Goal: Task Accomplishment & Management: Use online tool/utility

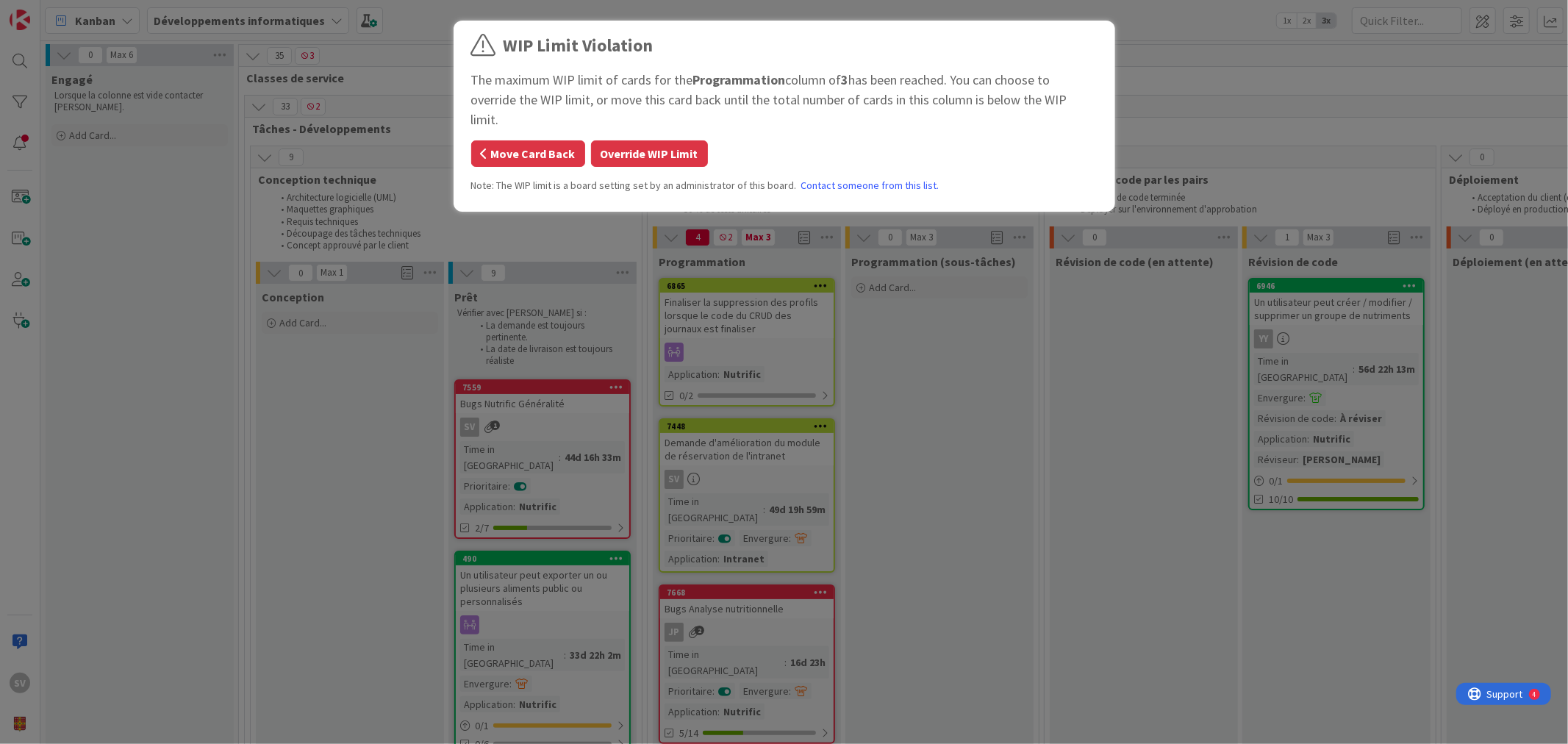
click at [548, 141] on button "Move Card Back" at bounding box center [528, 154] width 114 height 27
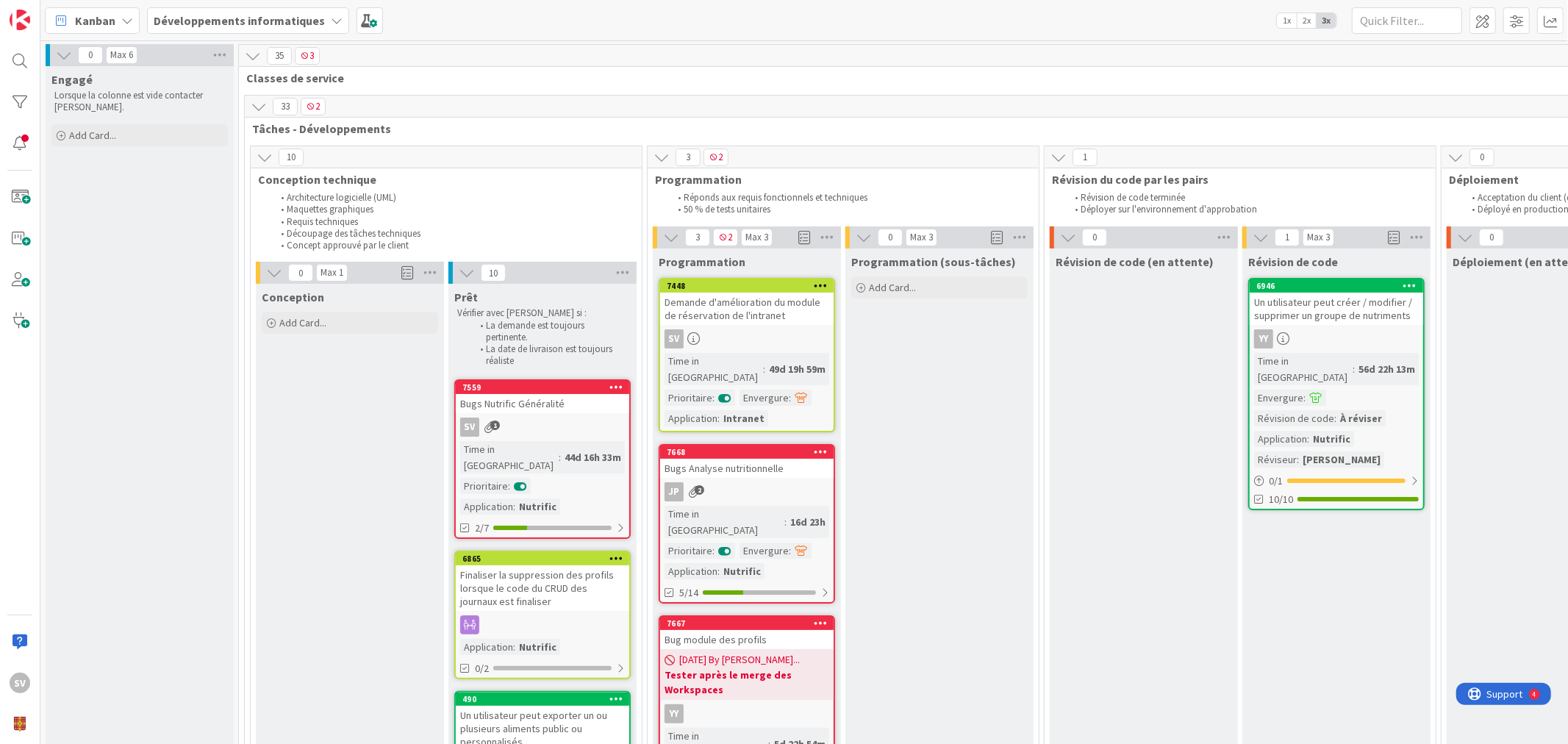
click at [739, 305] on div "Demande d'amélioration du module de réservation de l'intranet" at bounding box center [747, 308] width 173 height 32
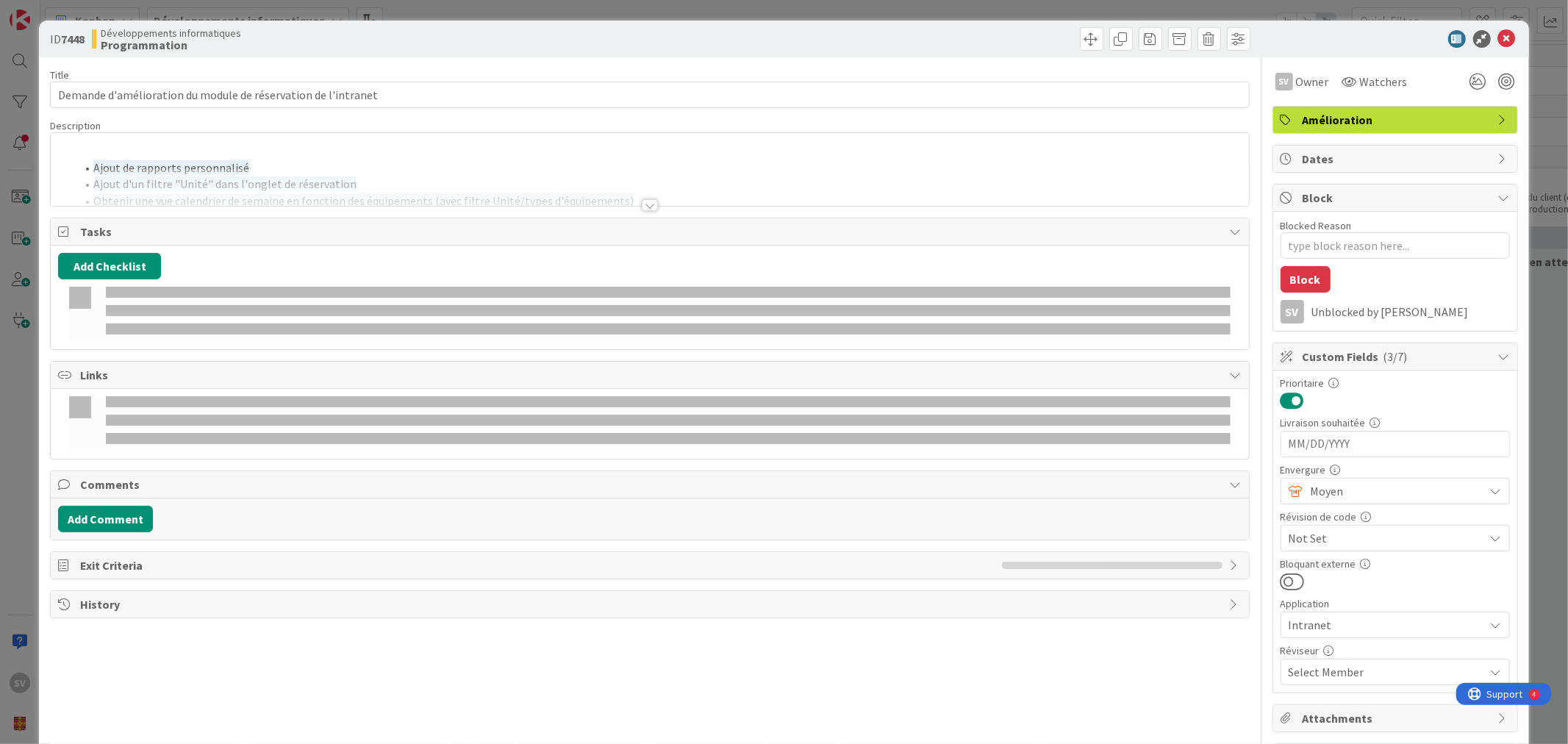
type textarea "x"
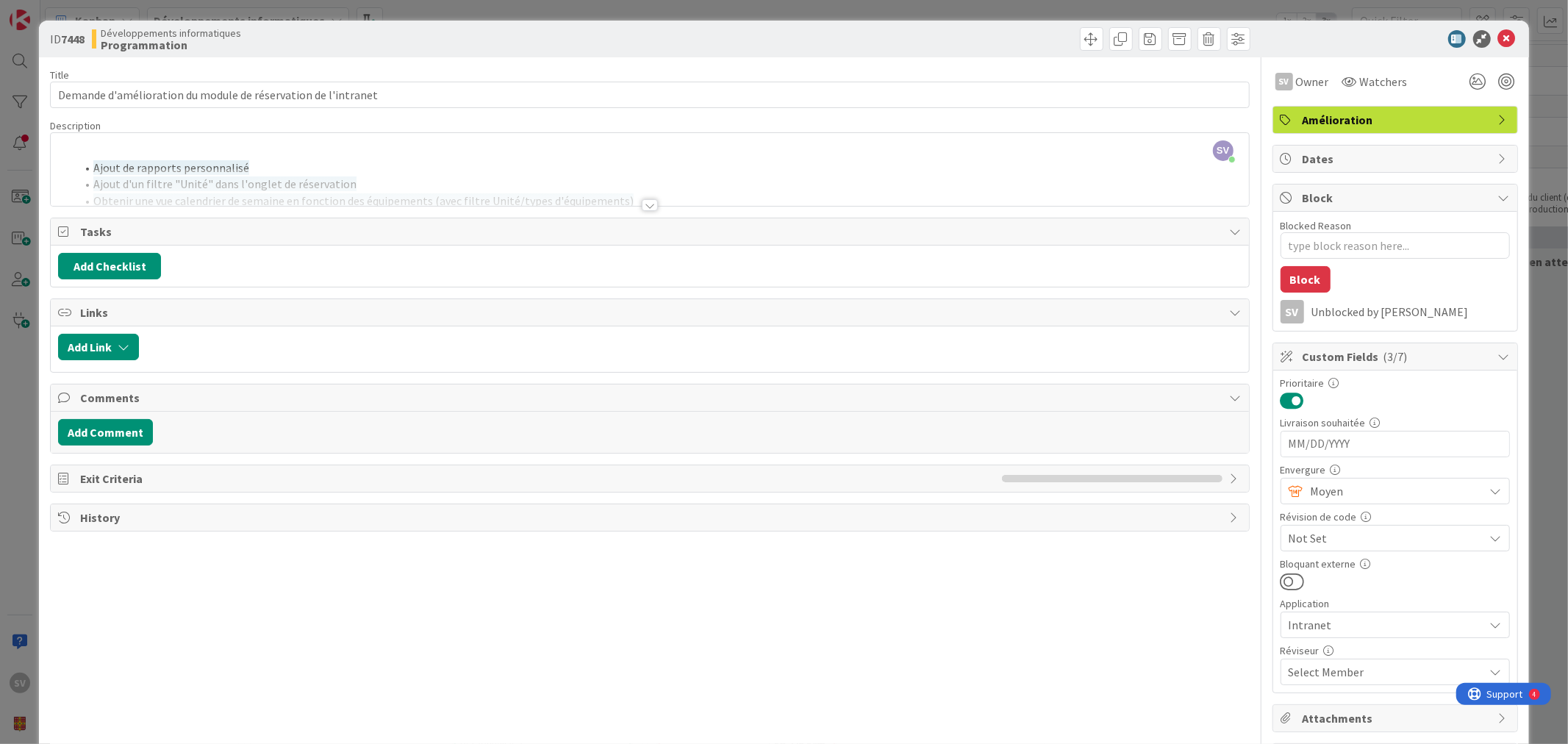
click at [642, 205] on div at bounding box center [650, 205] width 16 height 12
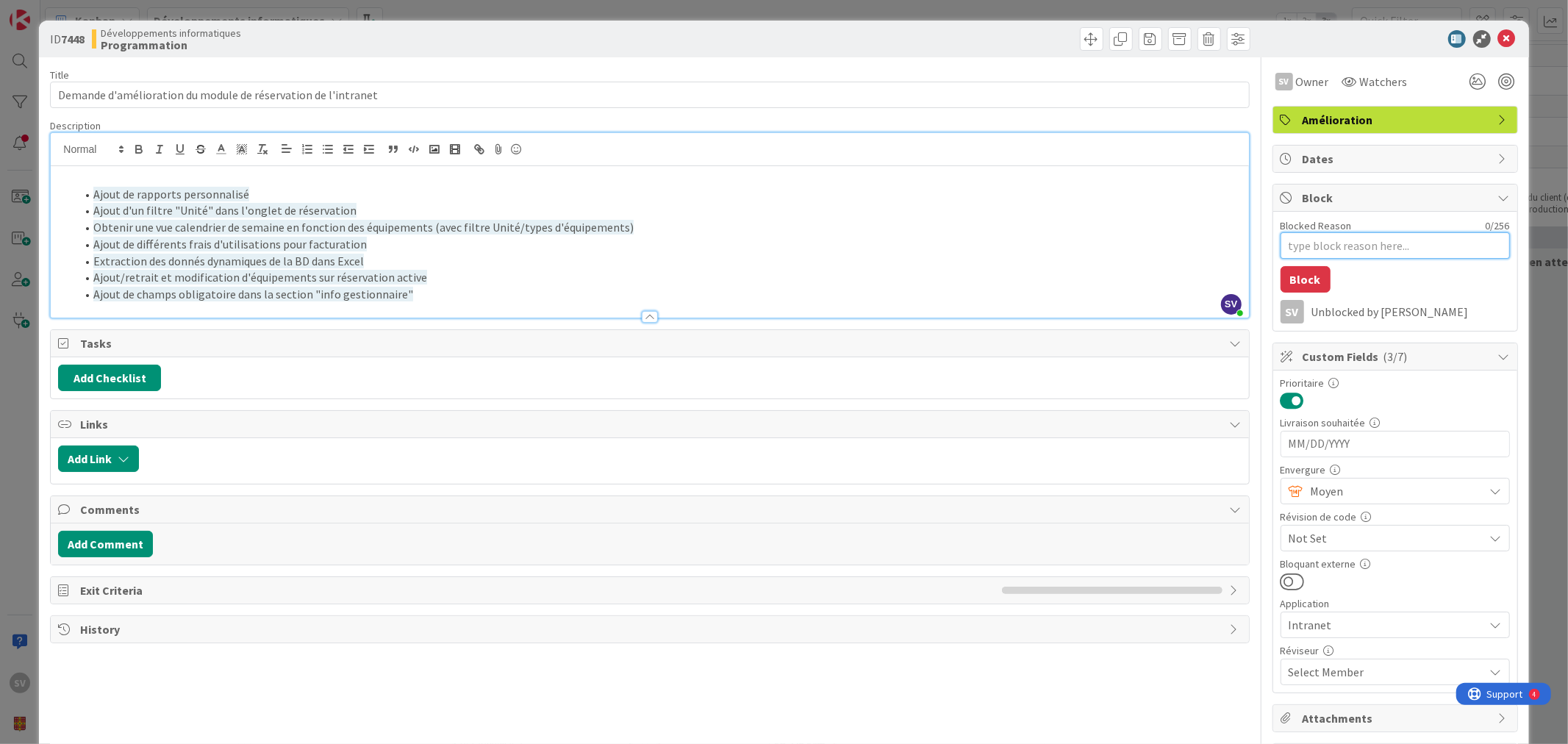
click at [1335, 248] on textarea "Blocked Reason" at bounding box center [1395, 245] width 230 height 27
type textarea "C"
type textarea "x"
type textarea "Co"
type textarea "x"
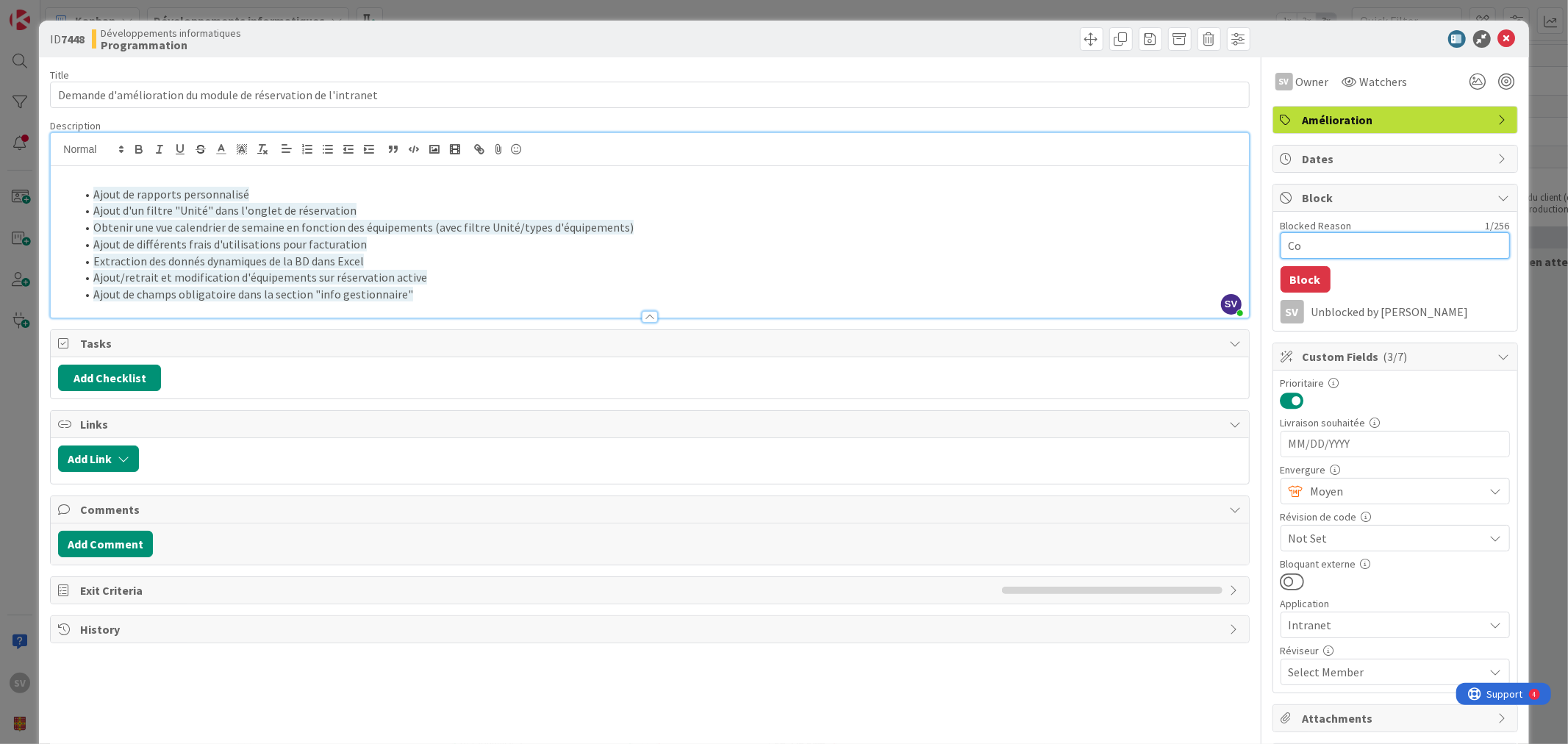
type textarea "Con"
type textarea "x"
type textarea "Conf"
type textarea "x"
type textarea "Confi"
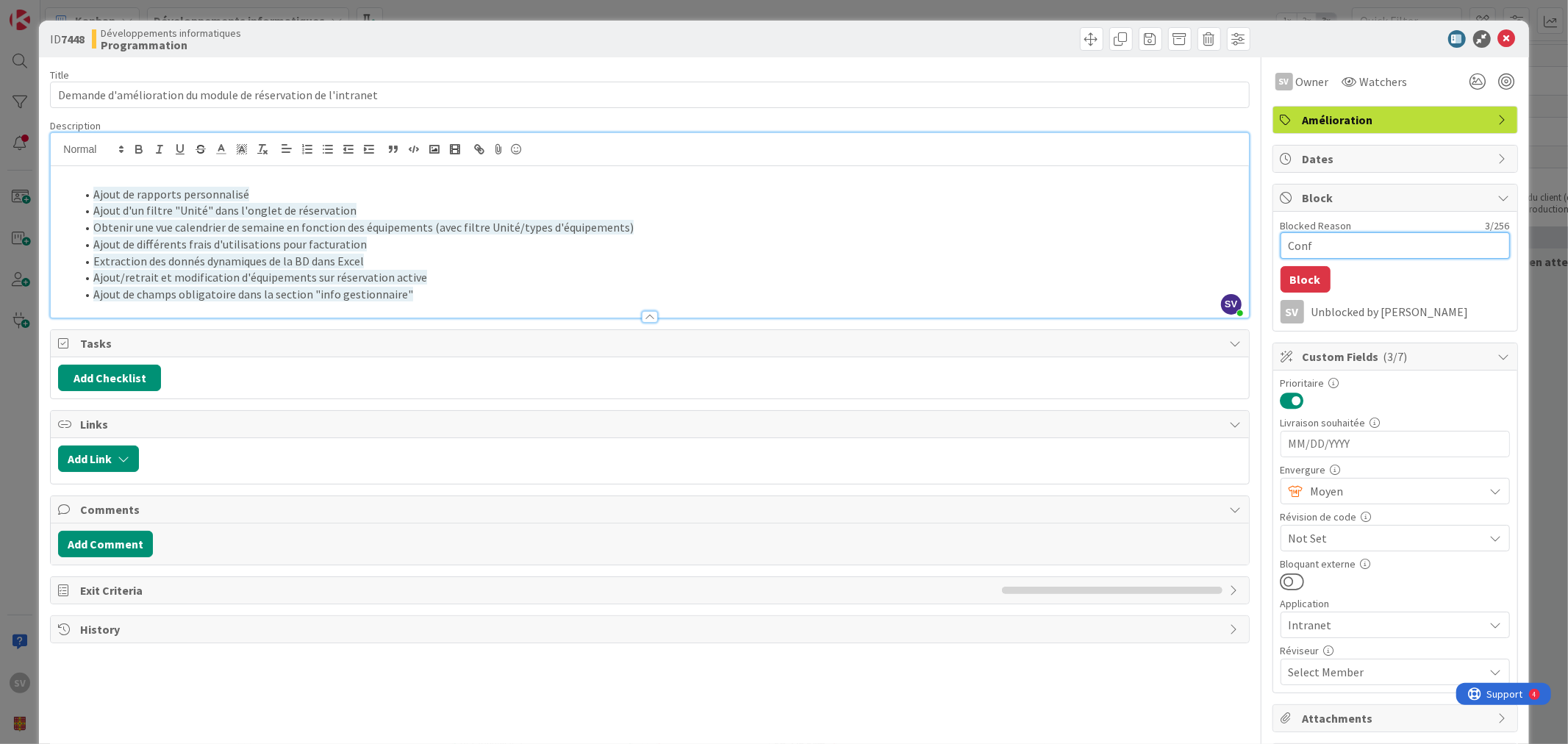
type textarea "x"
type textarea "Confir"
type textarea "x"
type textarea "Confirm"
type textarea "x"
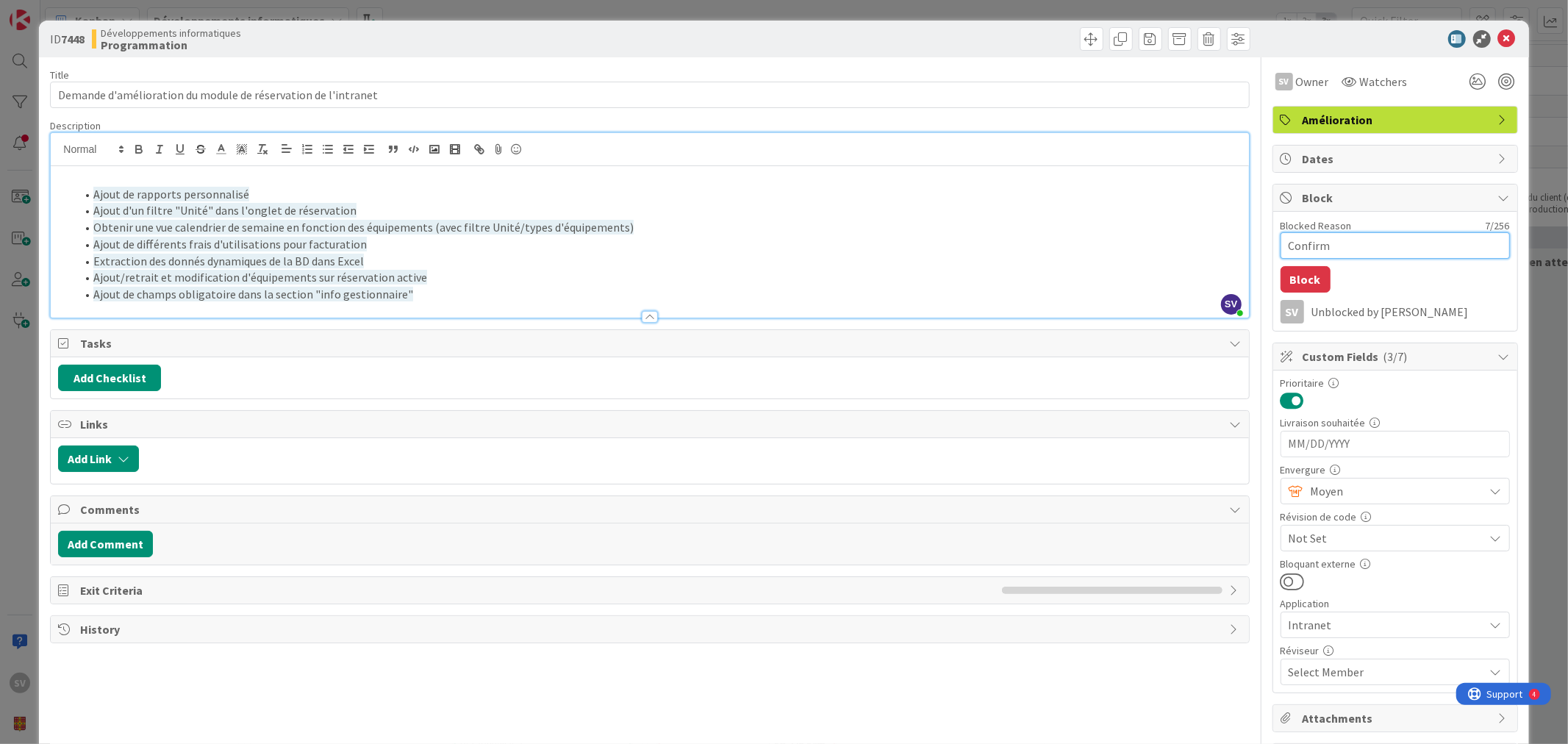
type textarea "Confirma"
type textarea "x"
type textarea "Confirmat"
type textarea "x"
type textarea "Confirmati"
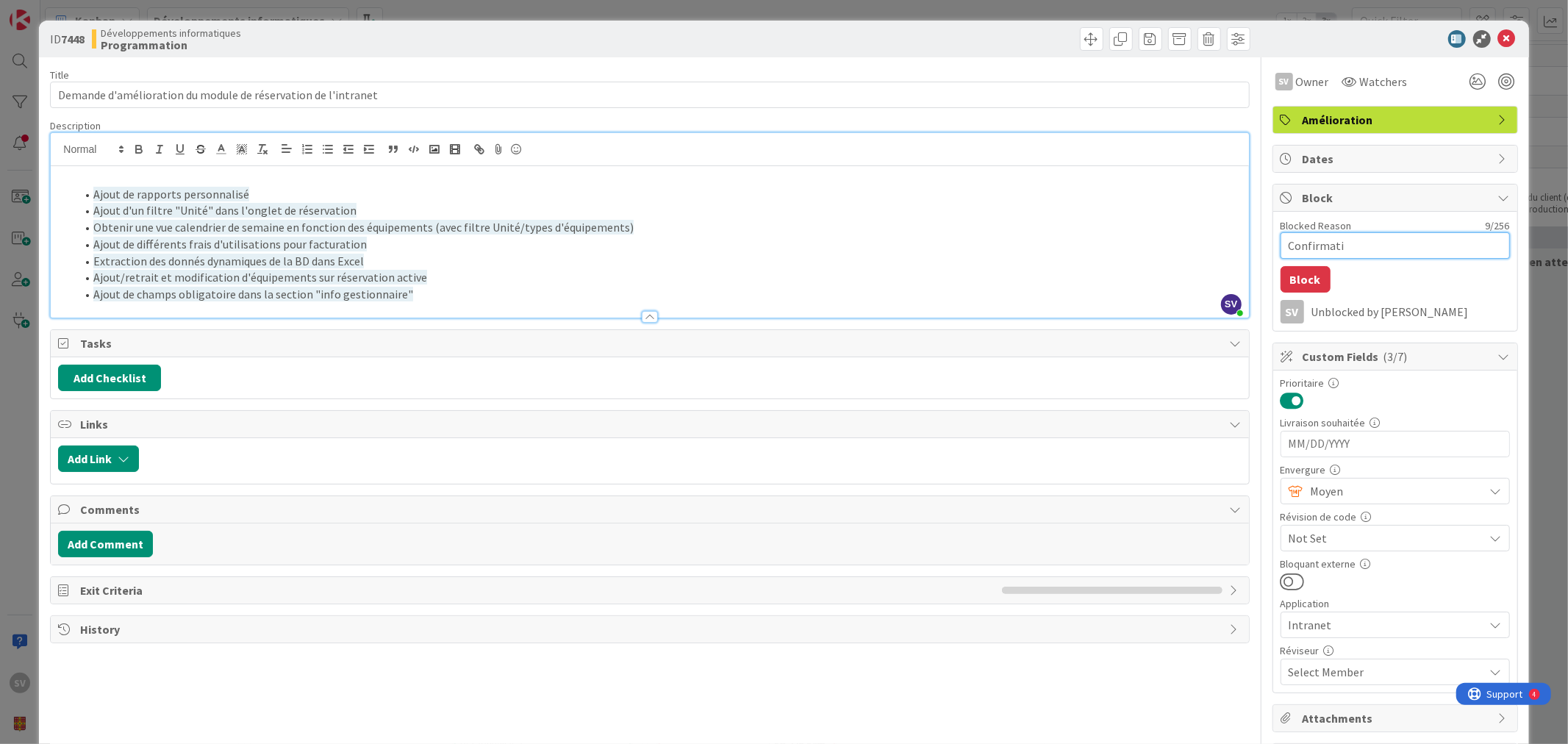
type textarea "x"
type textarea "Confirmatio"
type textarea "x"
type textarea "Confirmation"
type textarea "x"
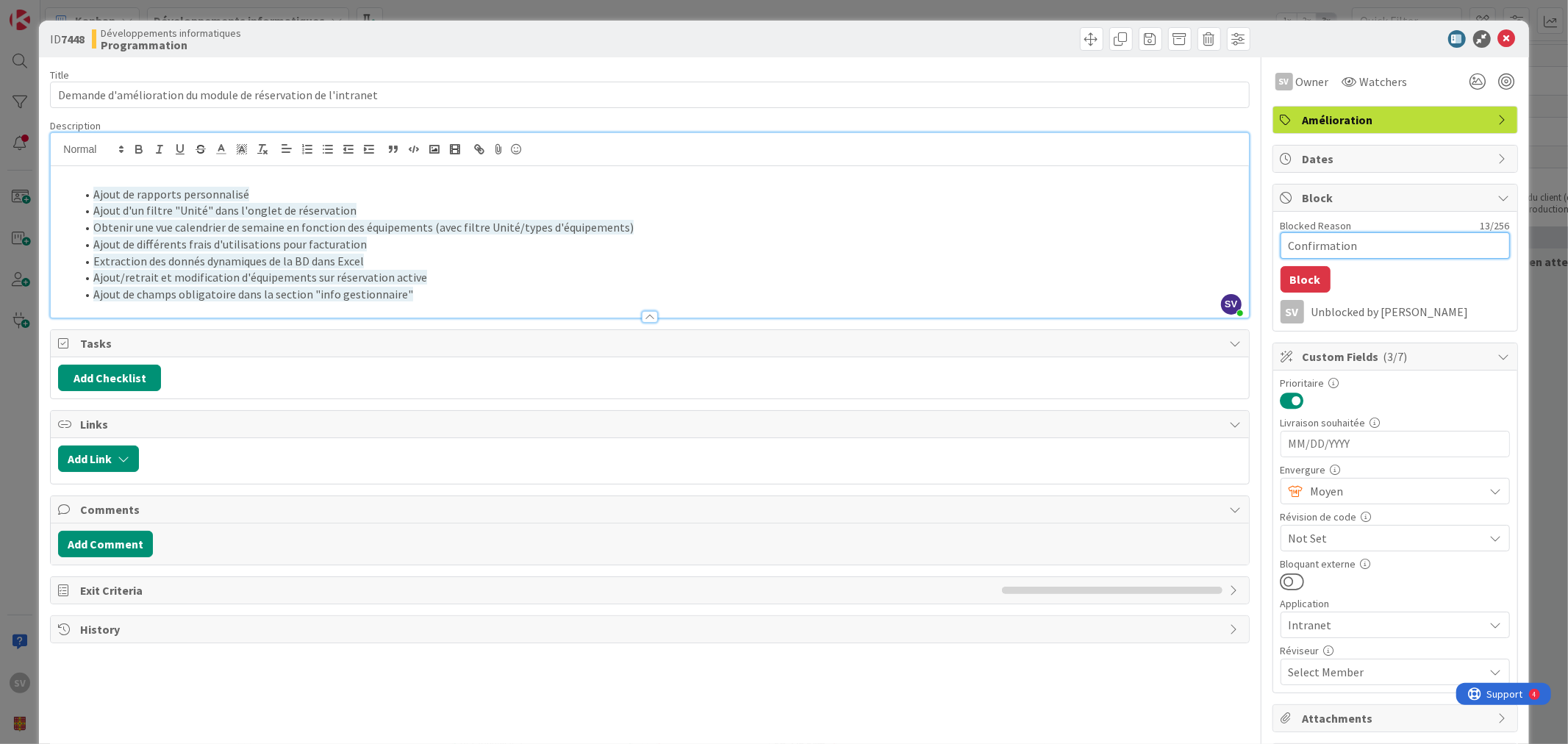
type textarea "Confirmation"
type textarea "x"
type textarea "Confirmation q"
type textarea "x"
type textarea "Confirmation qu"
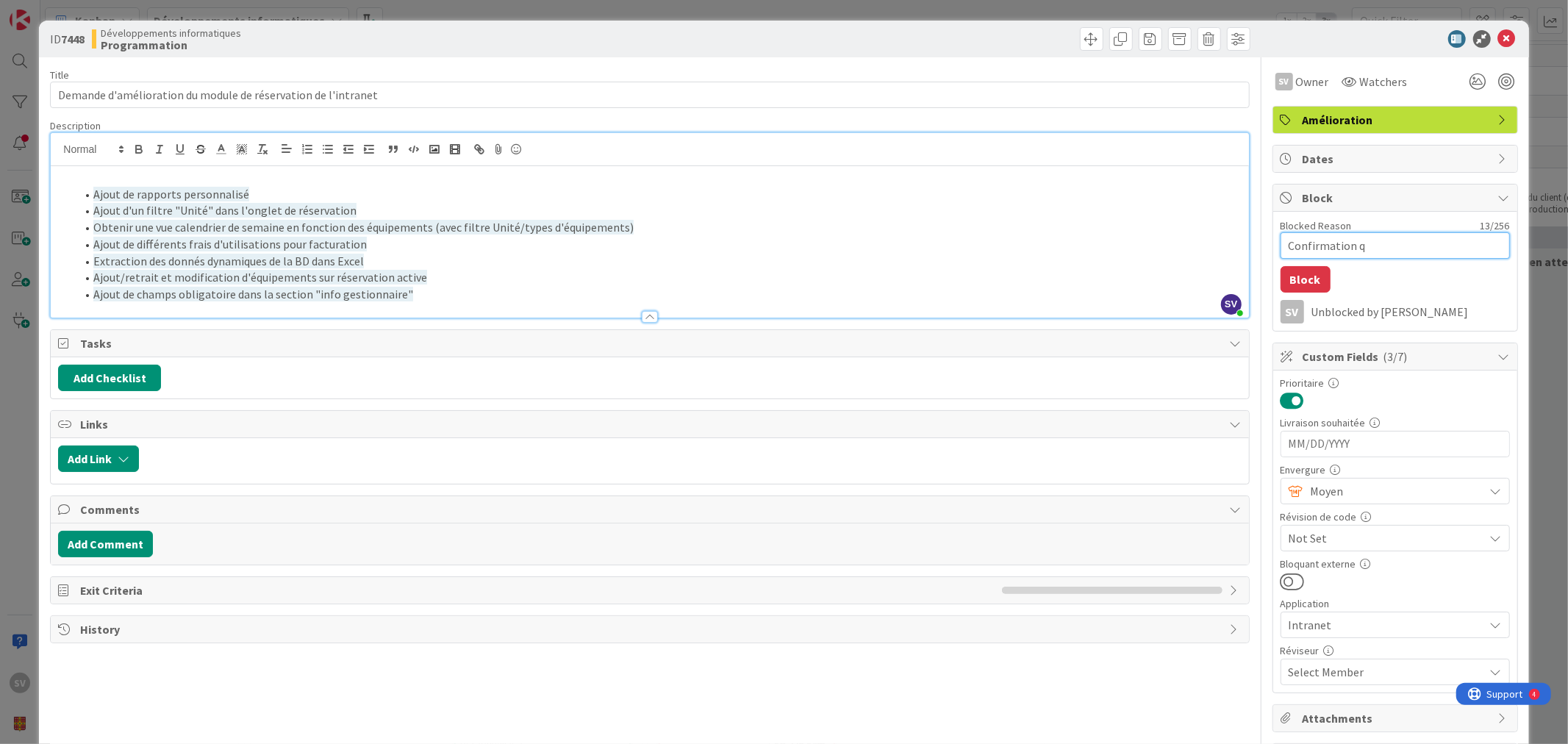
type textarea "x"
type textarea "Confirmation que"
type textarea "x"
type textarea "Confirmation que"
type textarea "x"
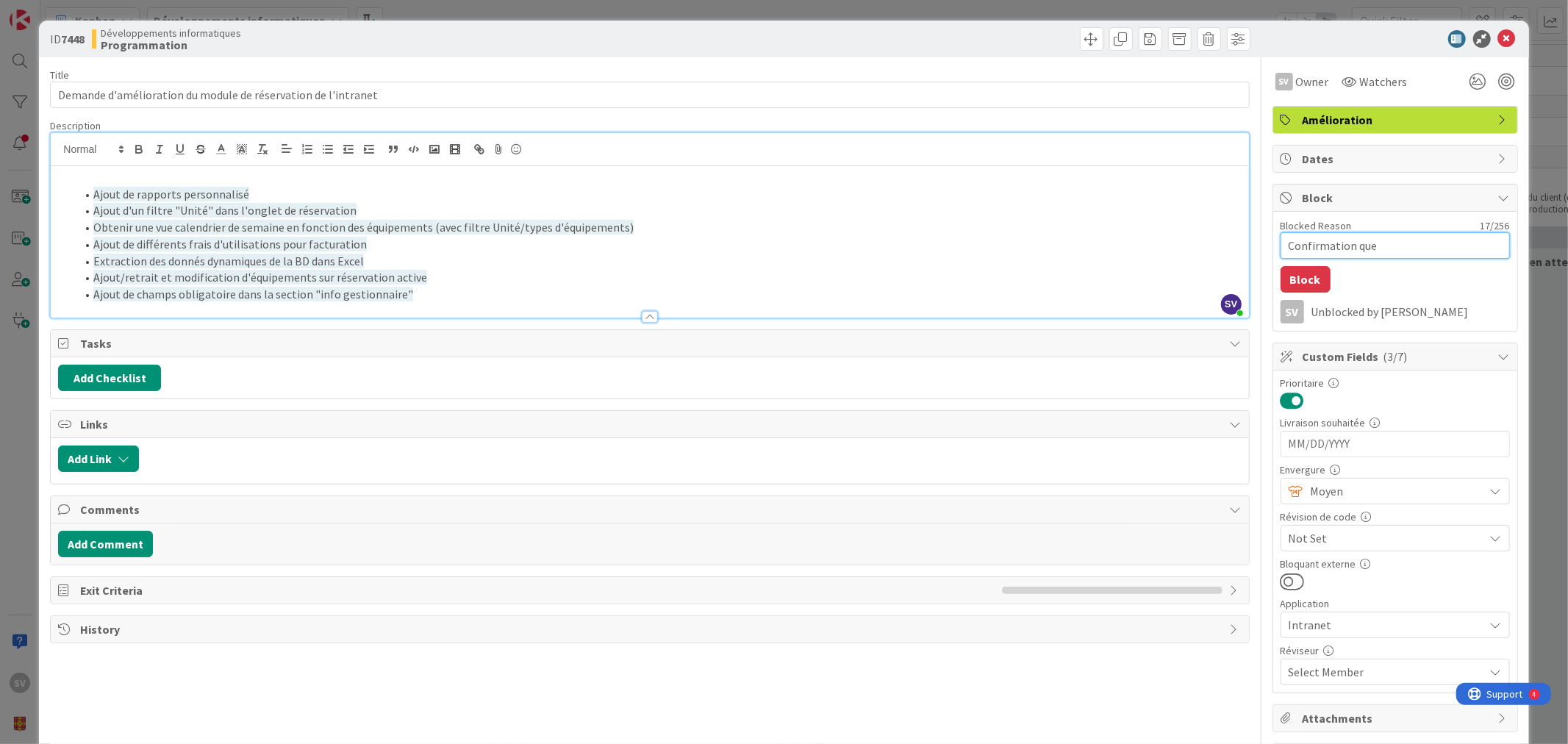
type textarea "Confirmation que t"
type textarea "x"
type textarea "Confirmation que to"
type textarea "x"
type textarea "Confirmation que tou"
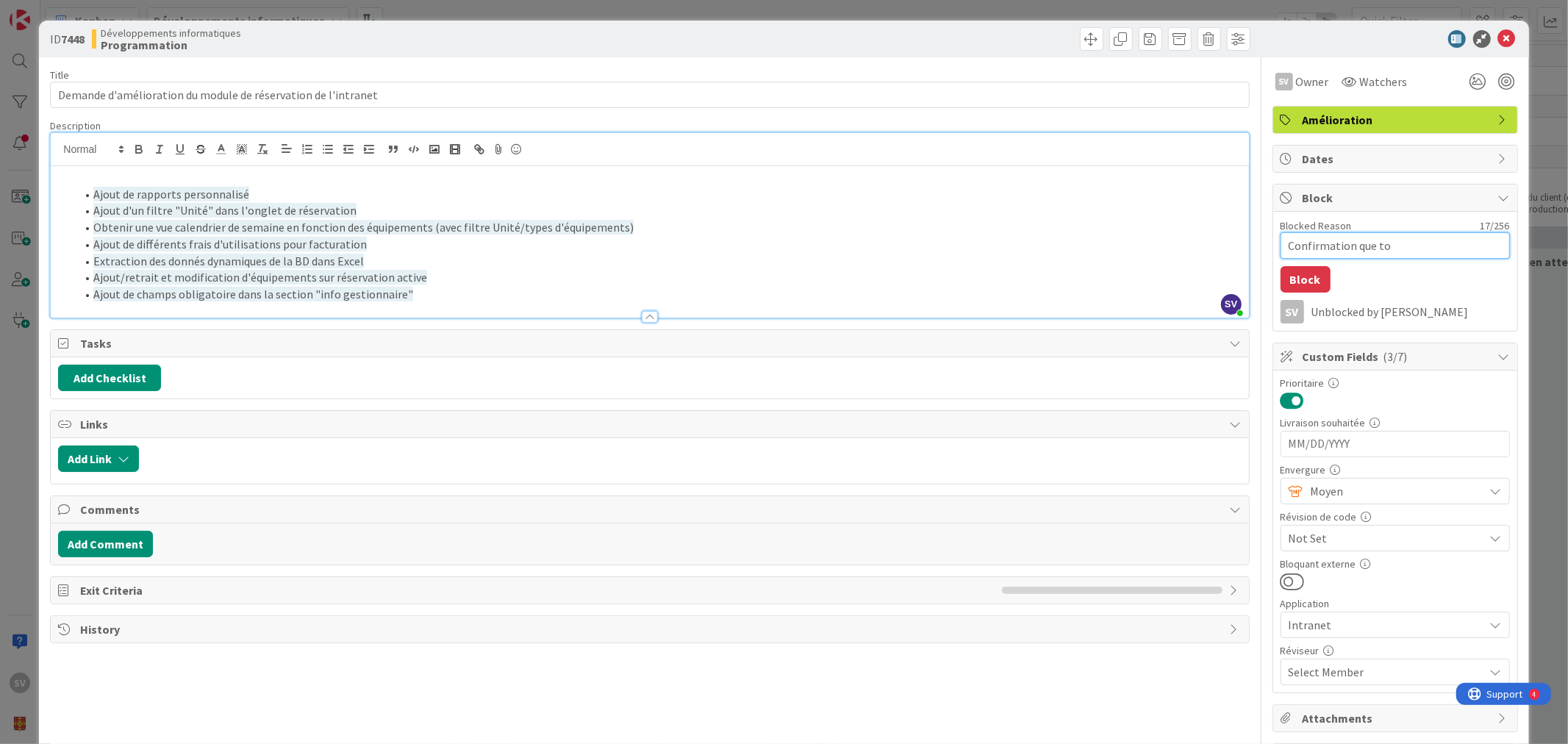
type textarea "x"
type textarea "Confirmation que tout"
type textarea "x"
type textarea "Confirmation que tout"
type textarea "x"
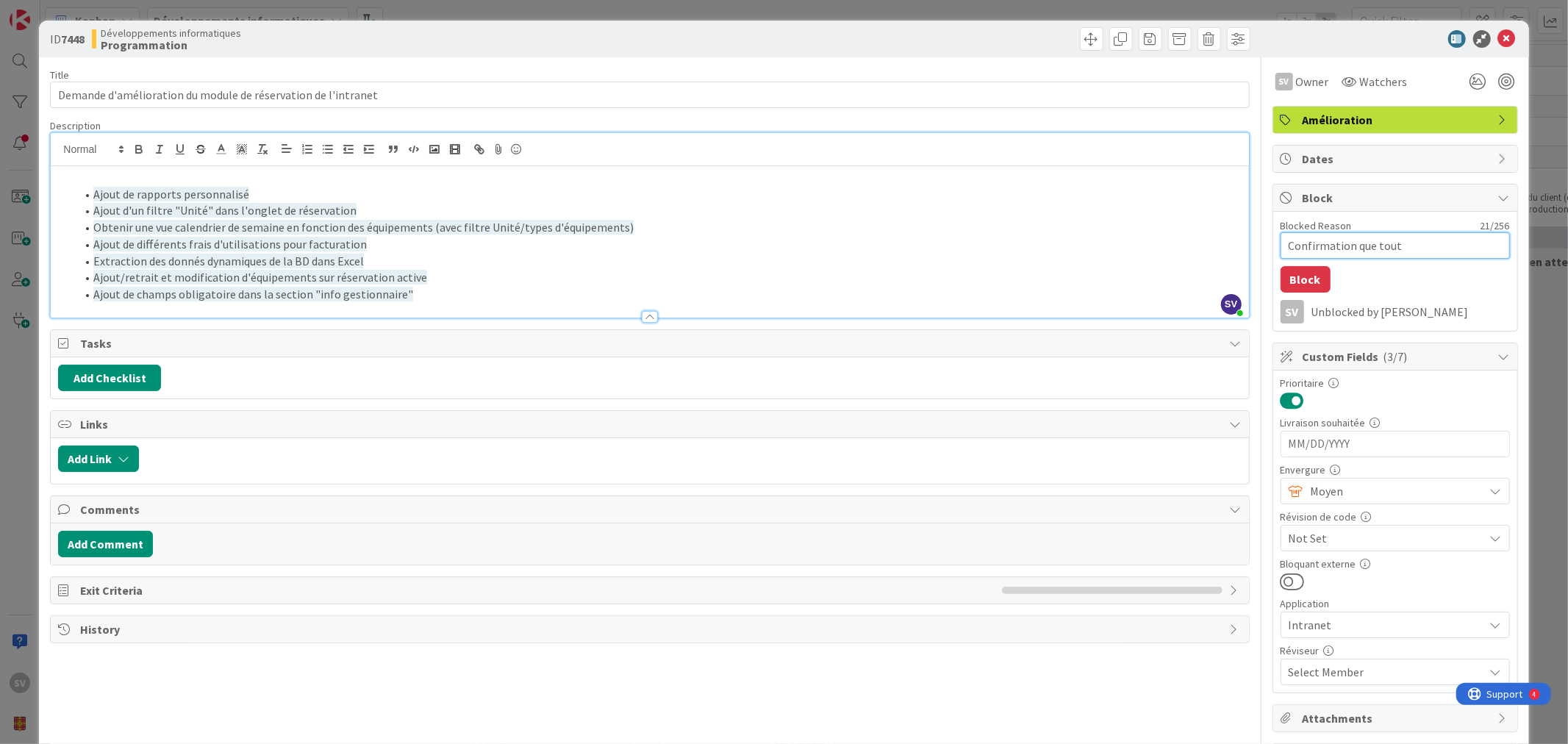
type textarea "Confirmation que tout e"
type textarea "x"
type textarea "Confirmation que tout es"
type textarea "x"
type textarea "Confirmation que tout est"
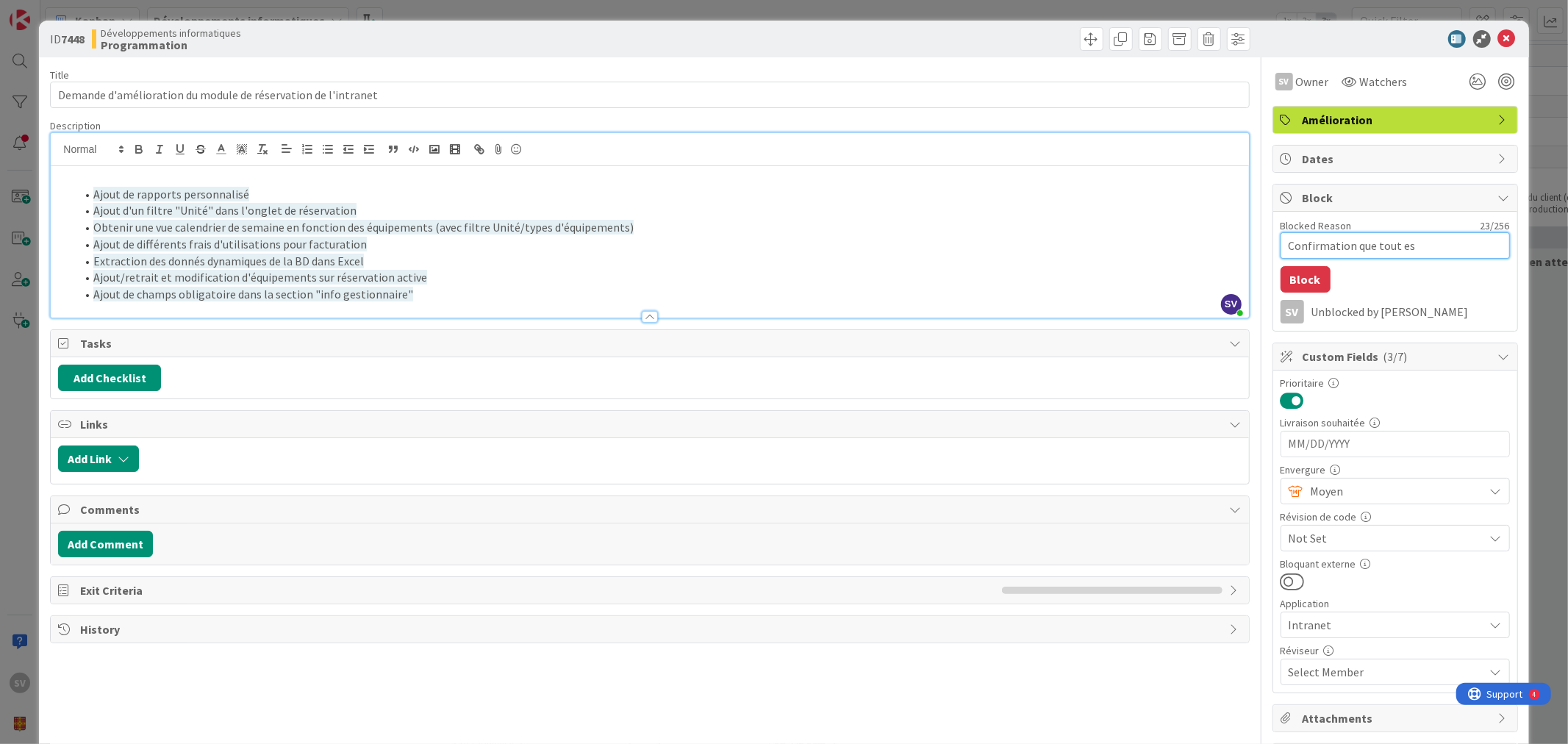
type textarea "x"
type textarea "Confirmation que tout est"
type textarea "x"
type textarea "Confirmation que tout est O"
type textarea "x"
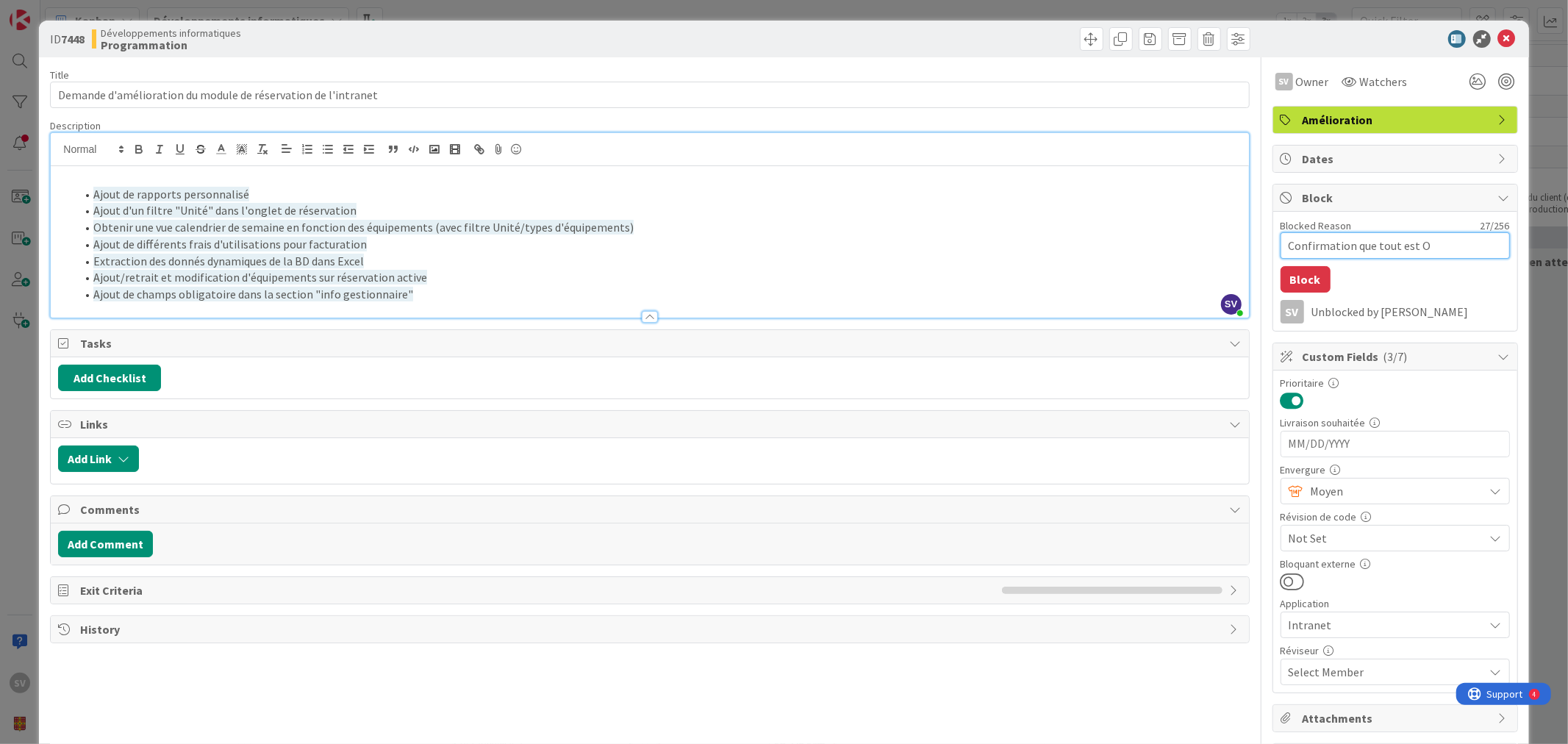
type textarea "Confirmation que tout est Ok"
type textarea "x"
type textarea "Confirmation que tout est Ok"
type textarea "x"
type textarea "Confirmation que tout est Ok p"
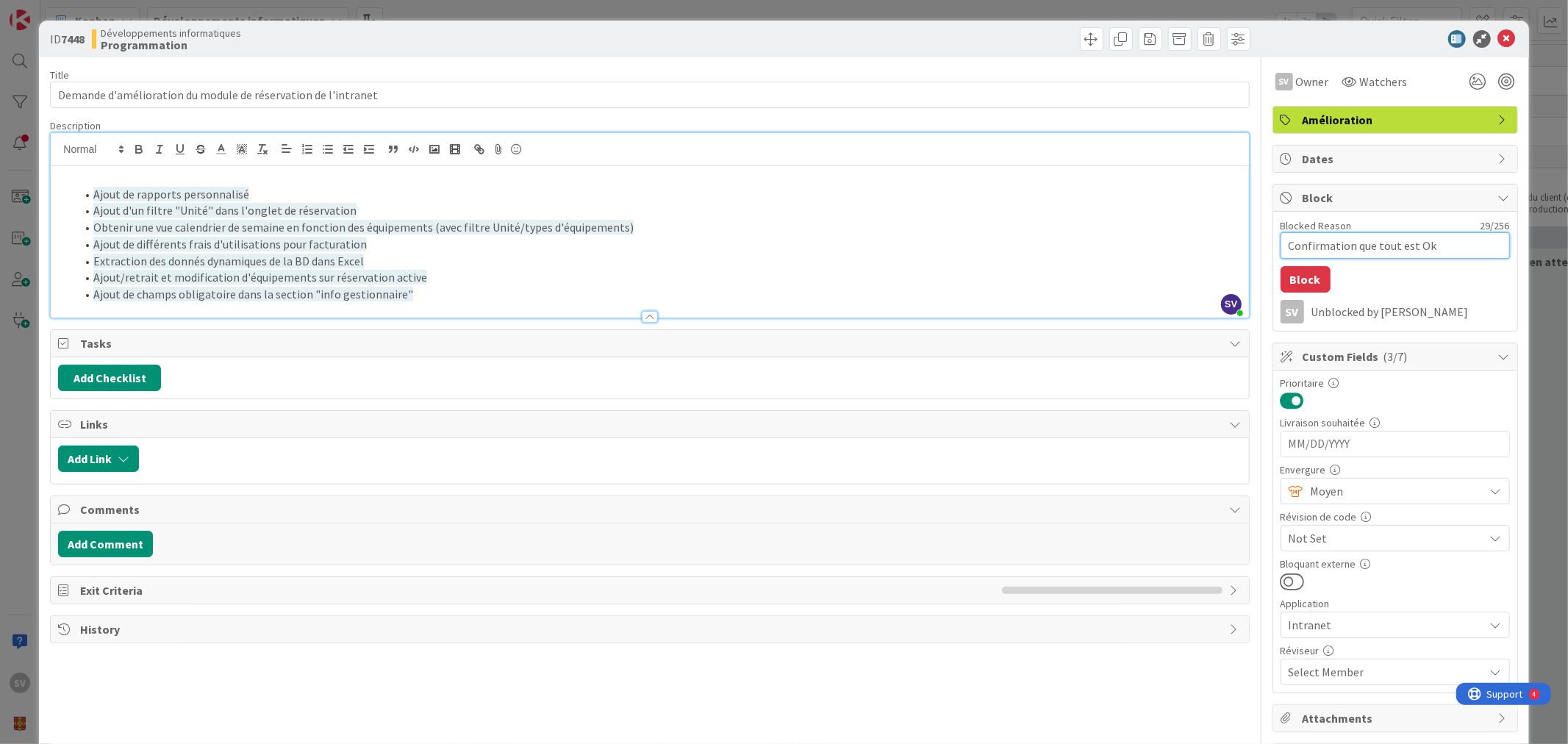
type textarea "x"
type textarea "Confirmation que tout est Ok pa"
type textarea "x"
type textarea "Confirmation que tout est Ok par"
type textarea "x"
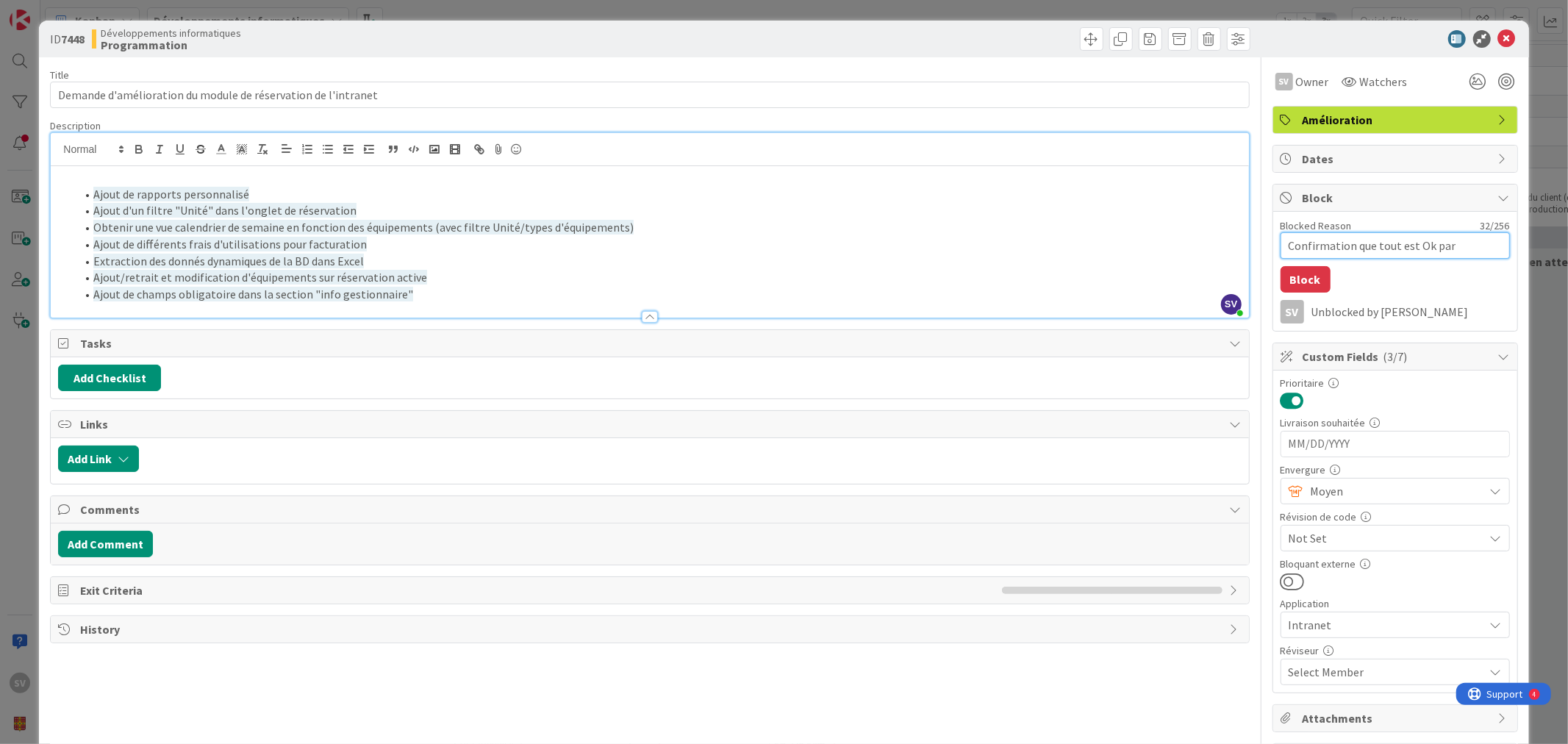
type textarea "Confirmation que tout est Ok par"
type textarea "x"
type textarea "Confirmation que tout est Ok par D"
type textarea "x"
type textarea "Confirmation que tout est Ok par Dé"
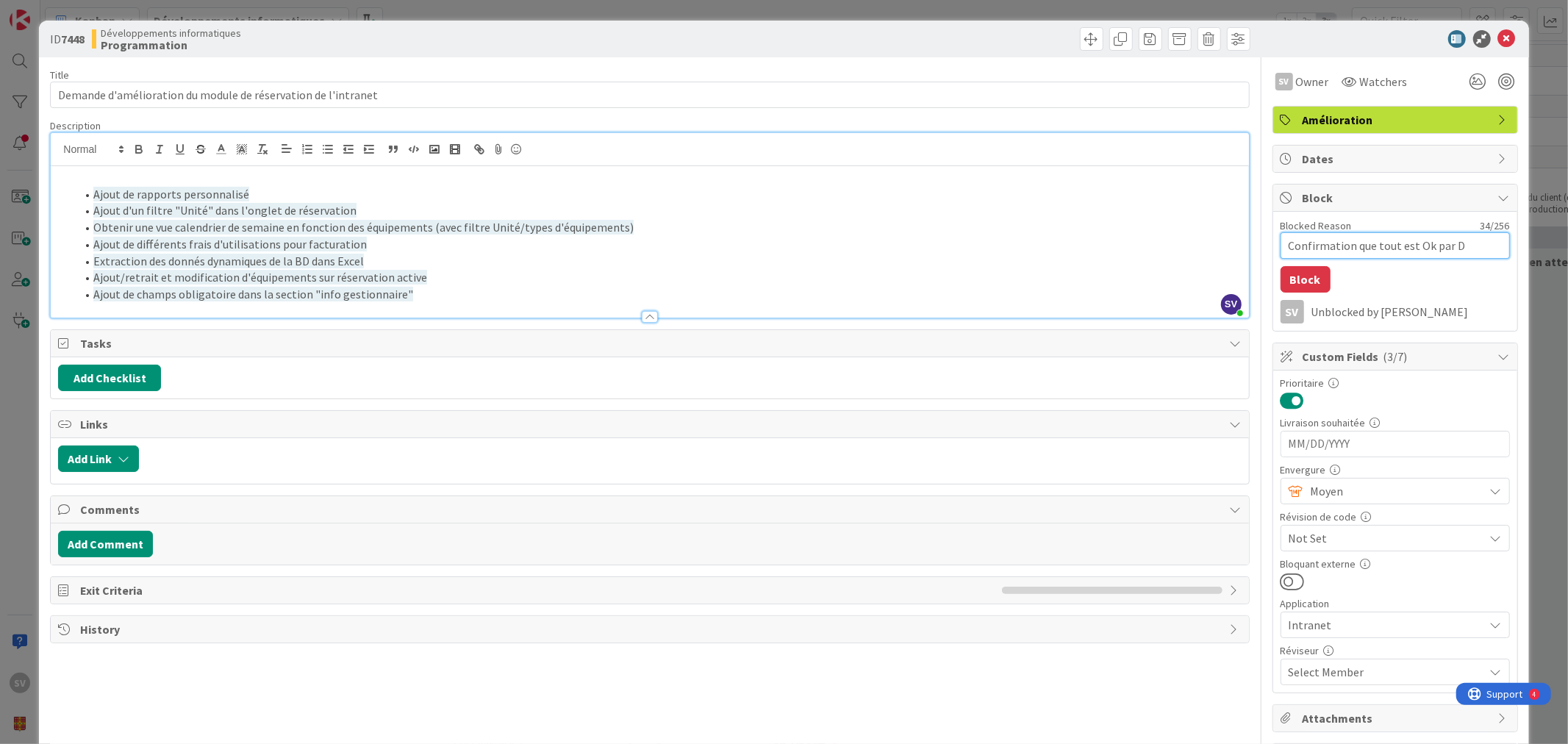
type textarea "x"
type textarea "Confirmation que tout est Ok par Déb"
type textarea "x"
type textarea "Confirmation que tout est Ok par Dé"
type textarea "x"
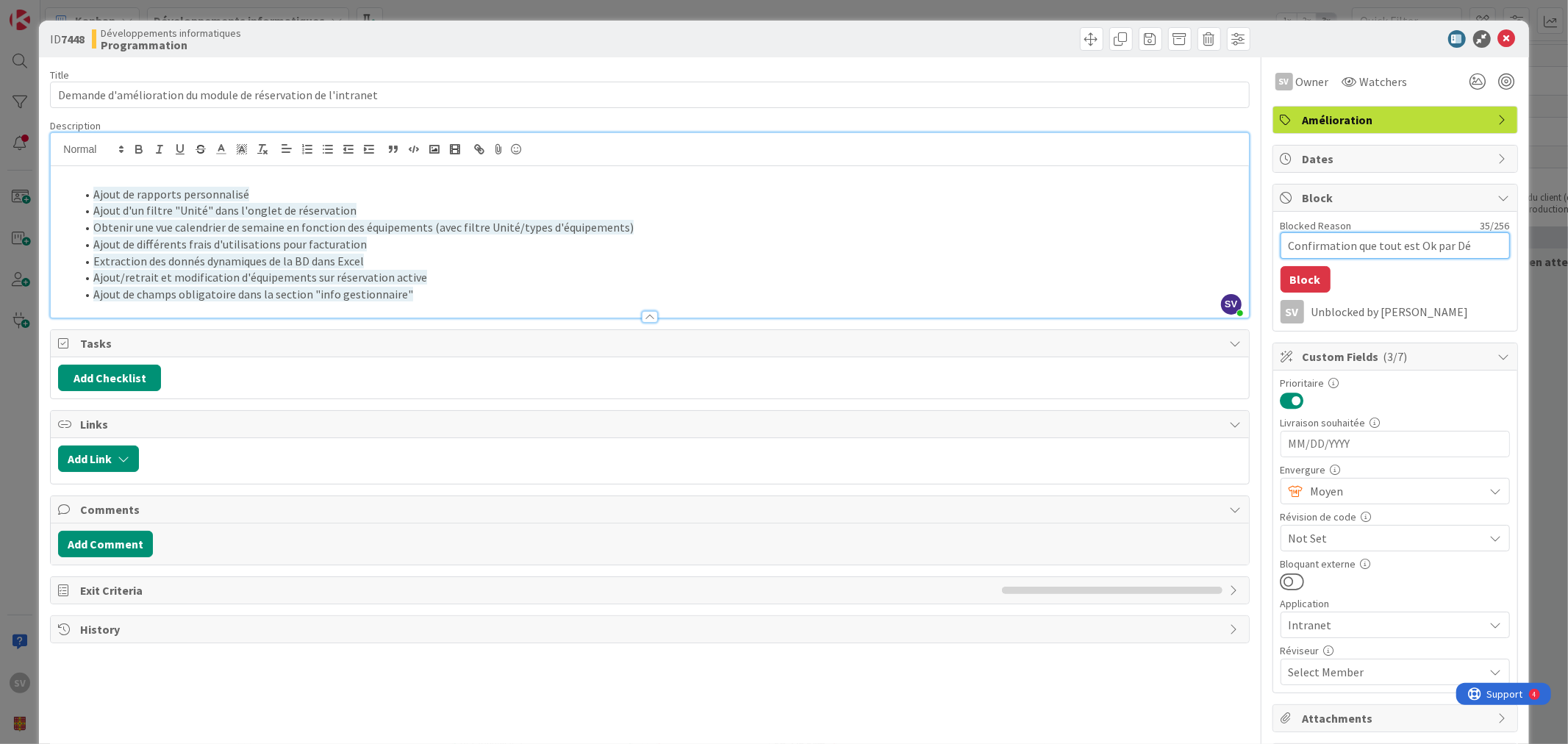
type textarea "Confirmation que tout est Ok par D"
type textarea "x"
type textarea "Confirmation que tout est Ok par"
type textarea "x"
type textarea "Confirmation que tout est Ok par S"
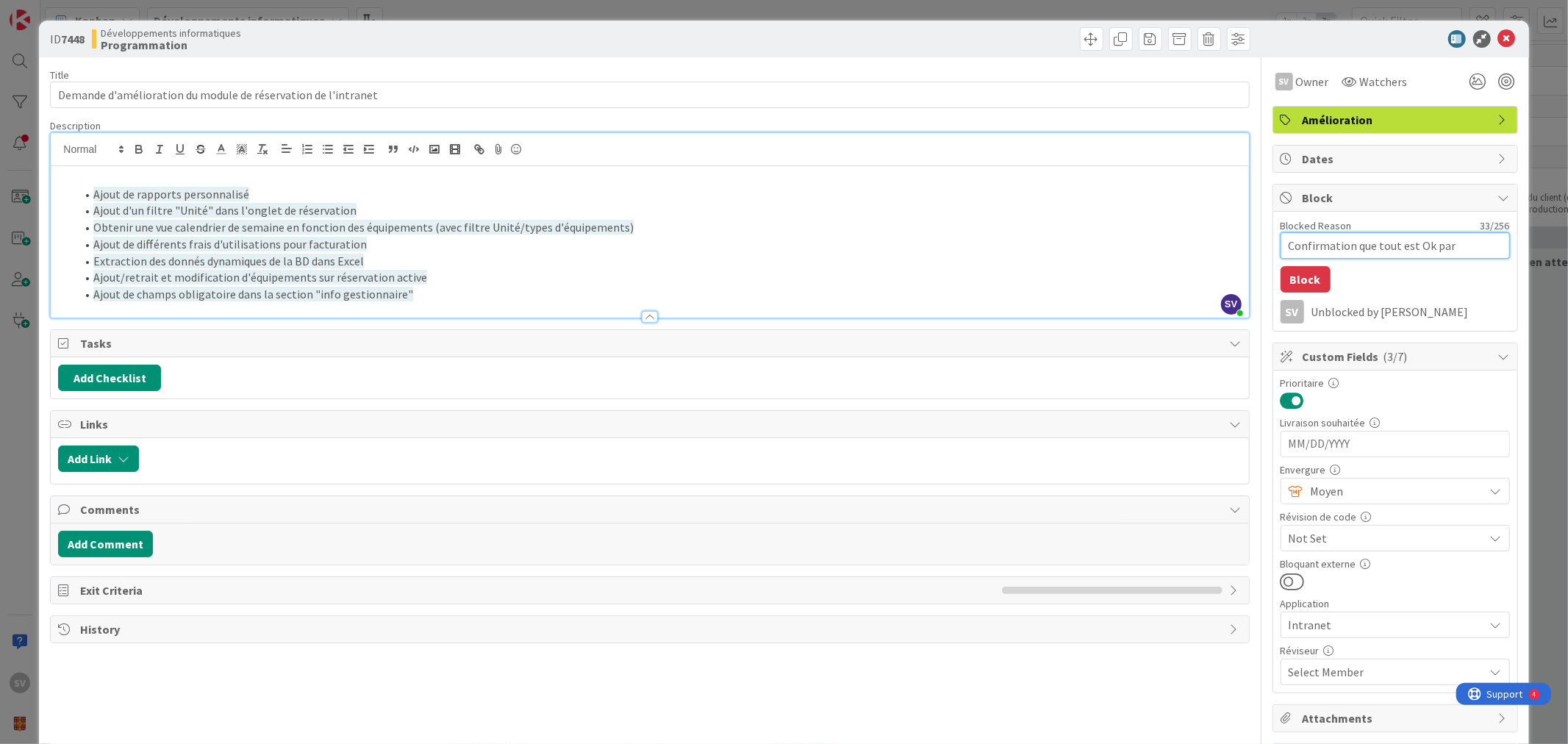
type textarea "x"
type textarea "Confirmation que tout est Ok par Sé"
type textarea "x"
type textarea "Confirmation que tout est Ok par Séb"
type textarea "x"
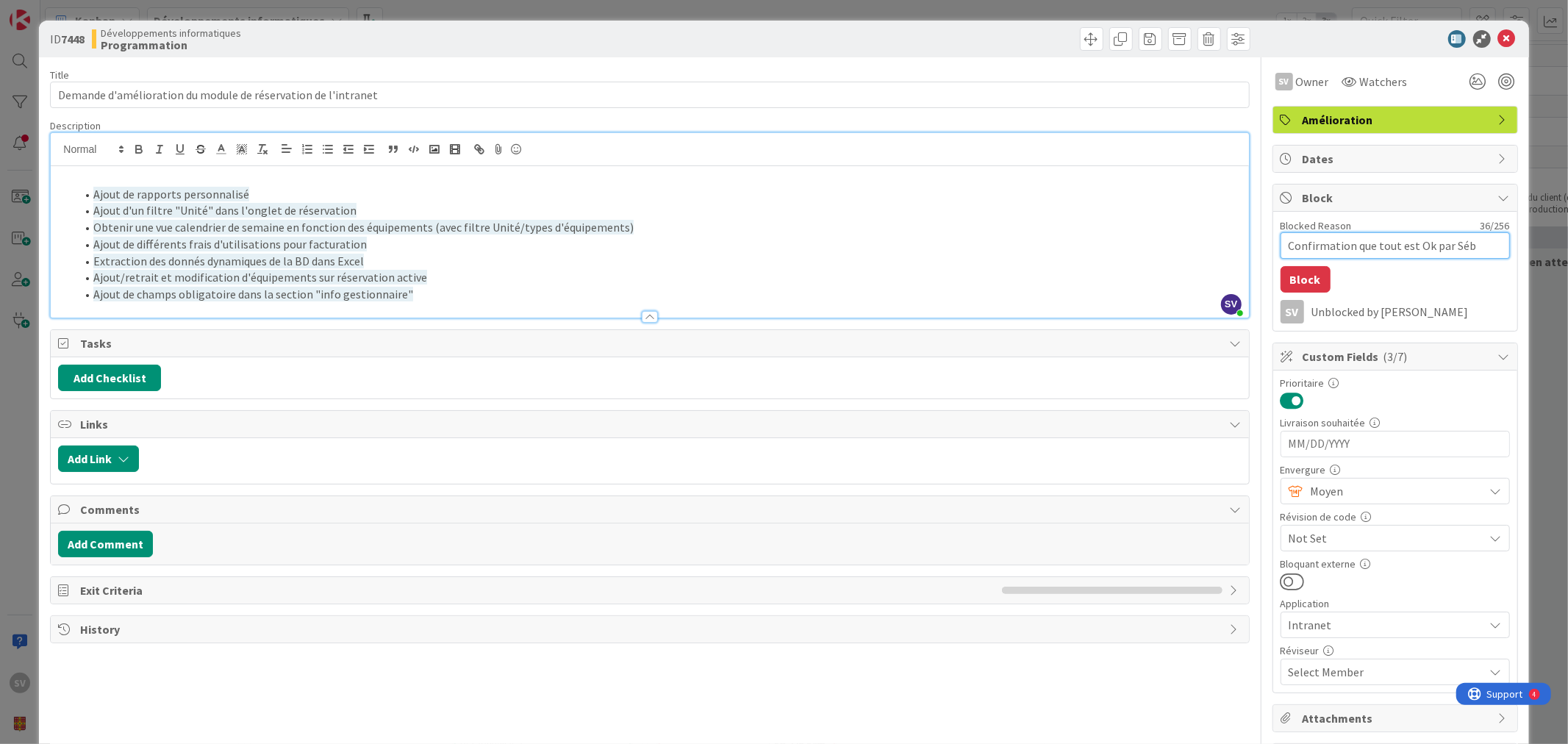
type textarea "Confirmation que tout est Ok par Séba"
type textarea "x"
type textarea "Confirmation que tout est Ok par Sébas"
type textarea "x"
type textarea "Confirmation que tout est Ok par Sébast"
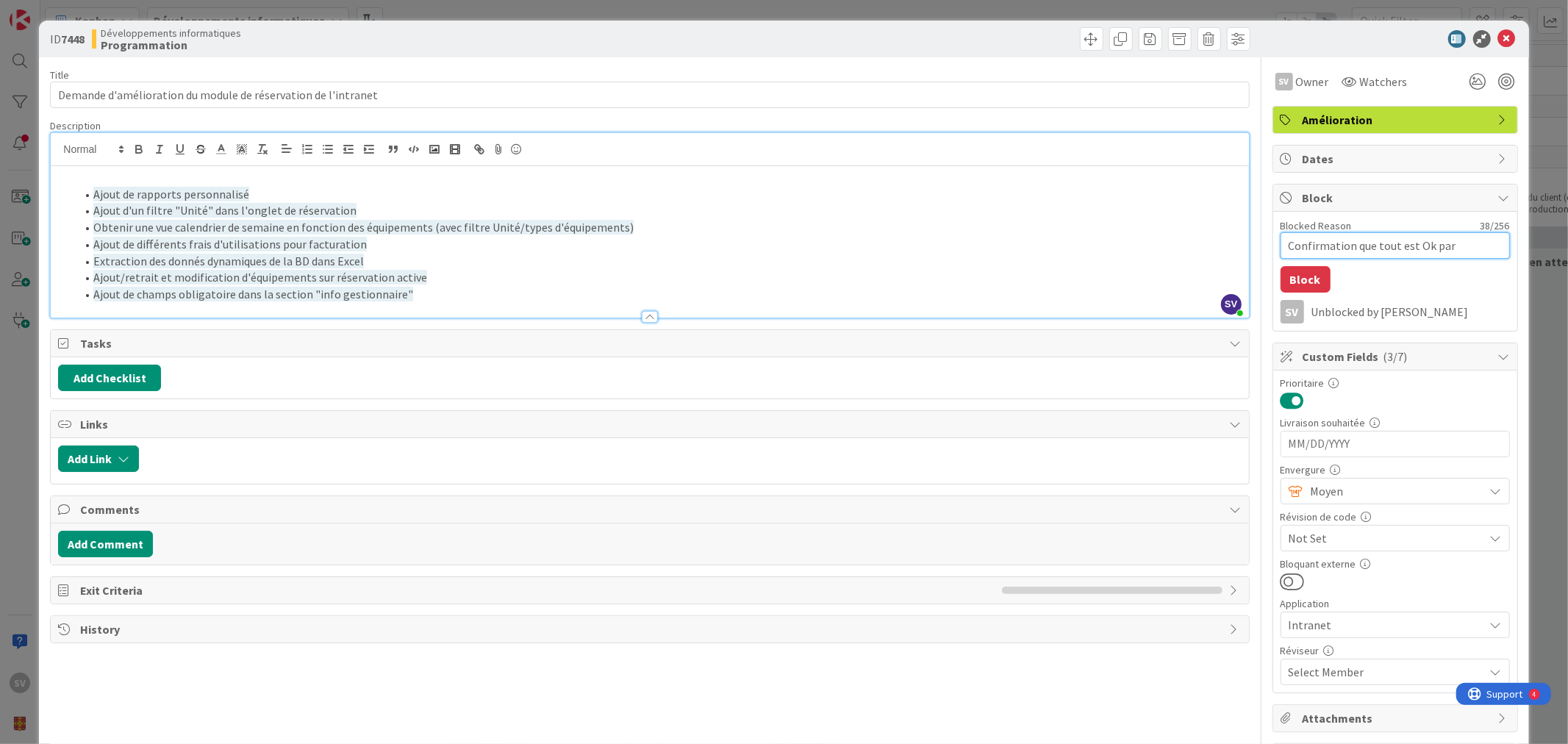
type textarea "x"
type textarea "Confirmation que tout est Ok par Sébasti"
type textarea "x"
type textarea "Confirmation que tout est Ok par Sébastie"
type textarea "x"
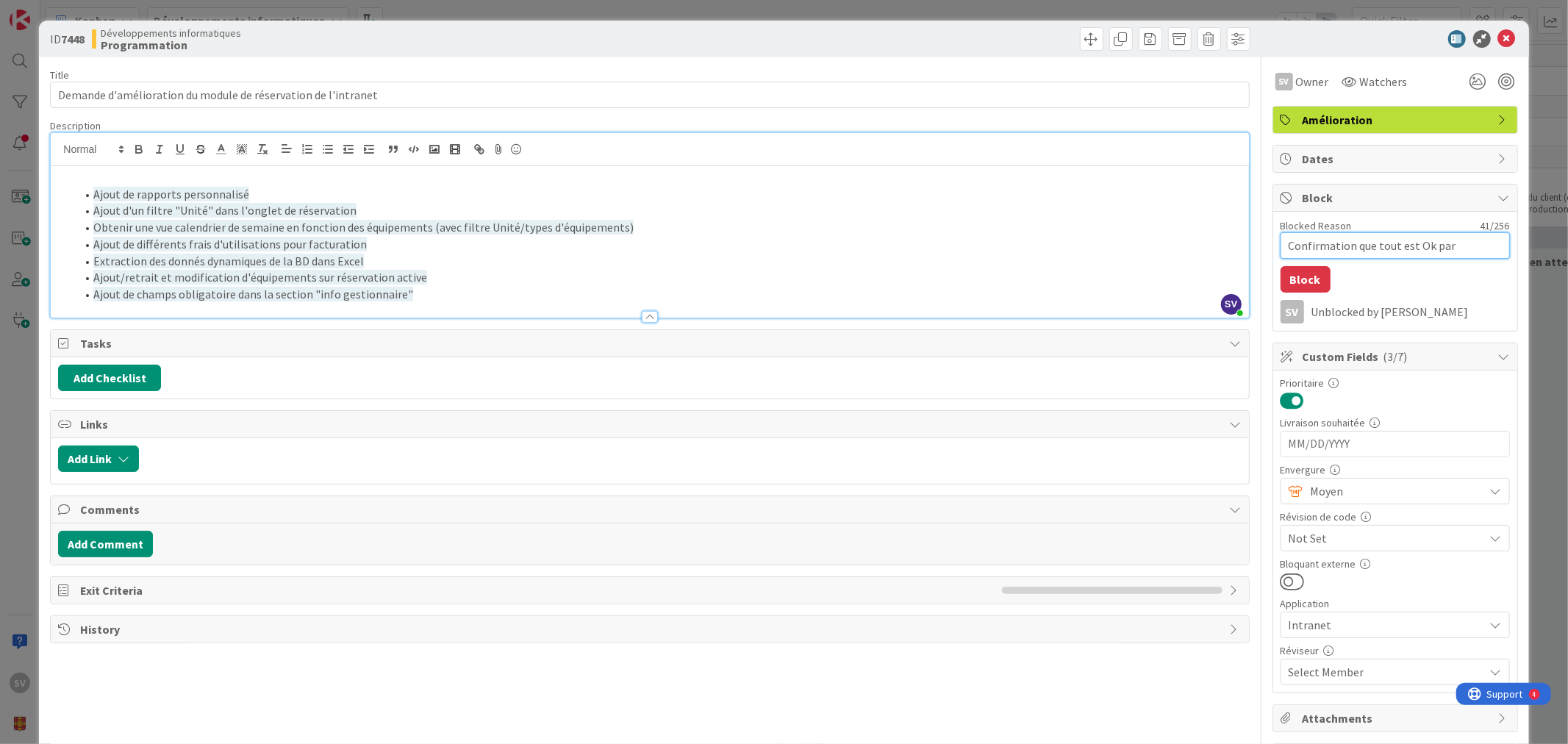
type textarea "Confirmation que tout est Ok par Sébastien"
type textarea "x"
type textarea "Confirmation que tout est Ok par Sébastien"
type textarea "x"
type textarea "Confirmation que tout est Ok par Sébastien H"
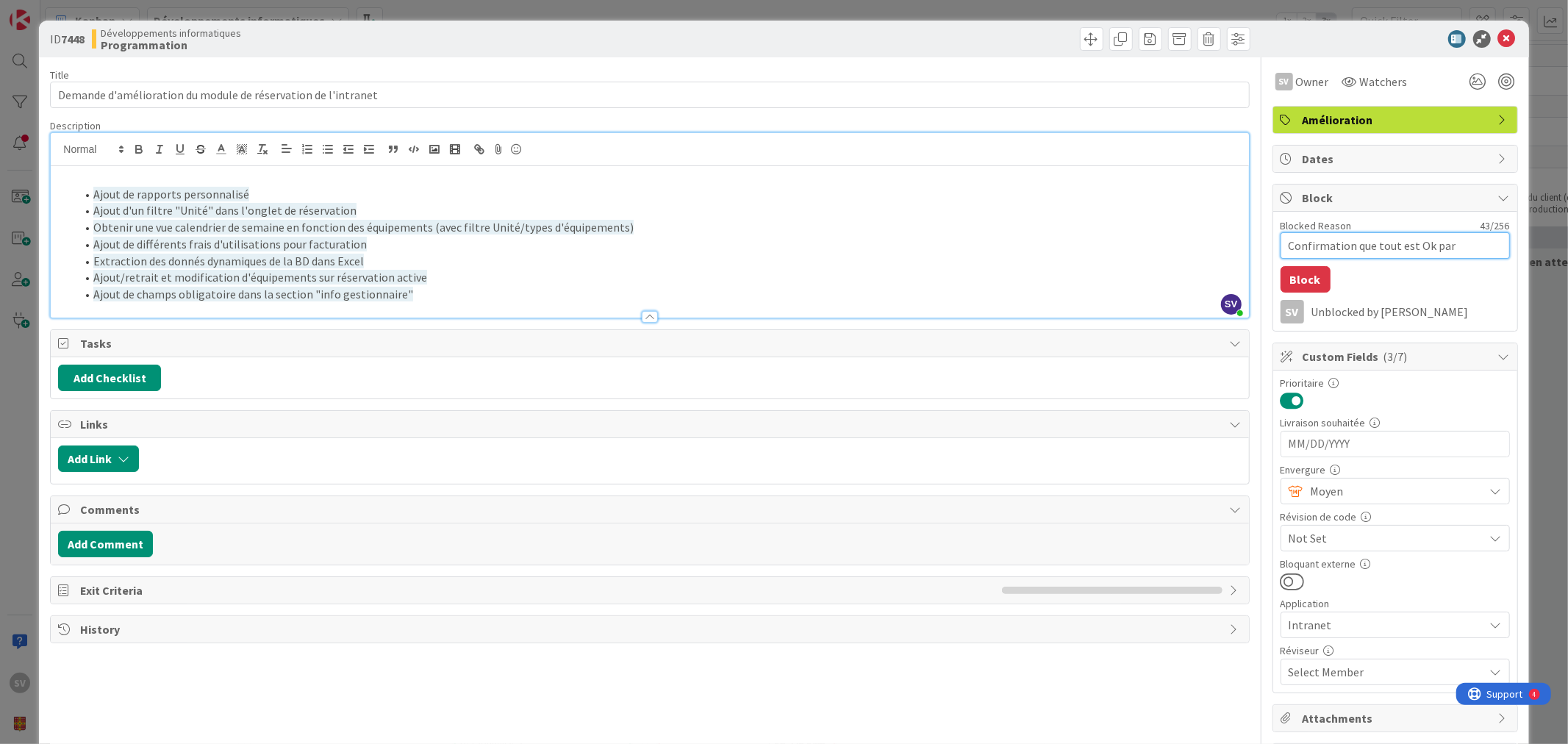
type textarea "x"
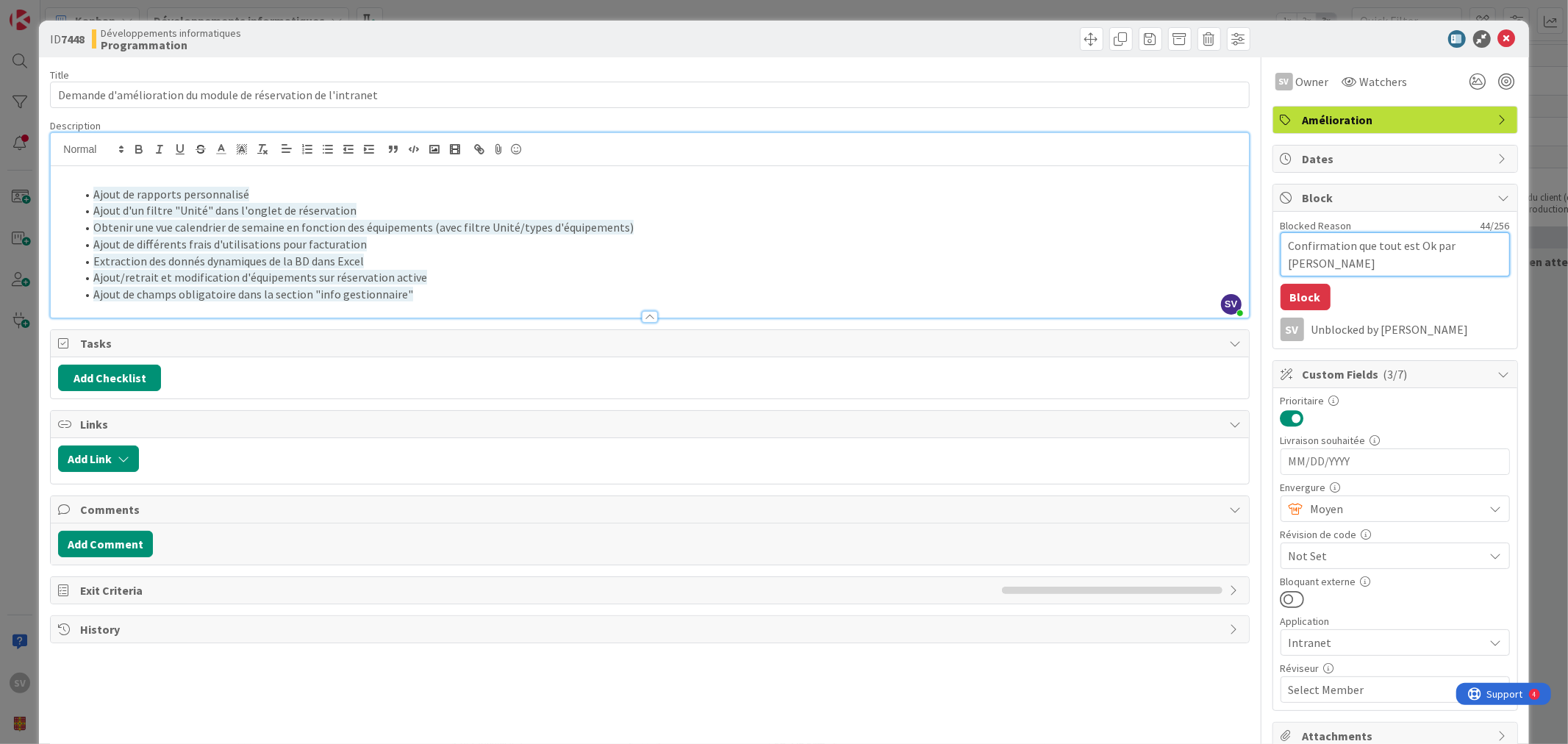
type textarea "Confirmation que tout est Ok par Sébastien Ho"
type textarea "x"
type textarea "Confirmation que tout est Ok par Sébastien Hou"
type textarea "x"
type textarea "Confirmation que tout est Ok par Sébastien Houd"
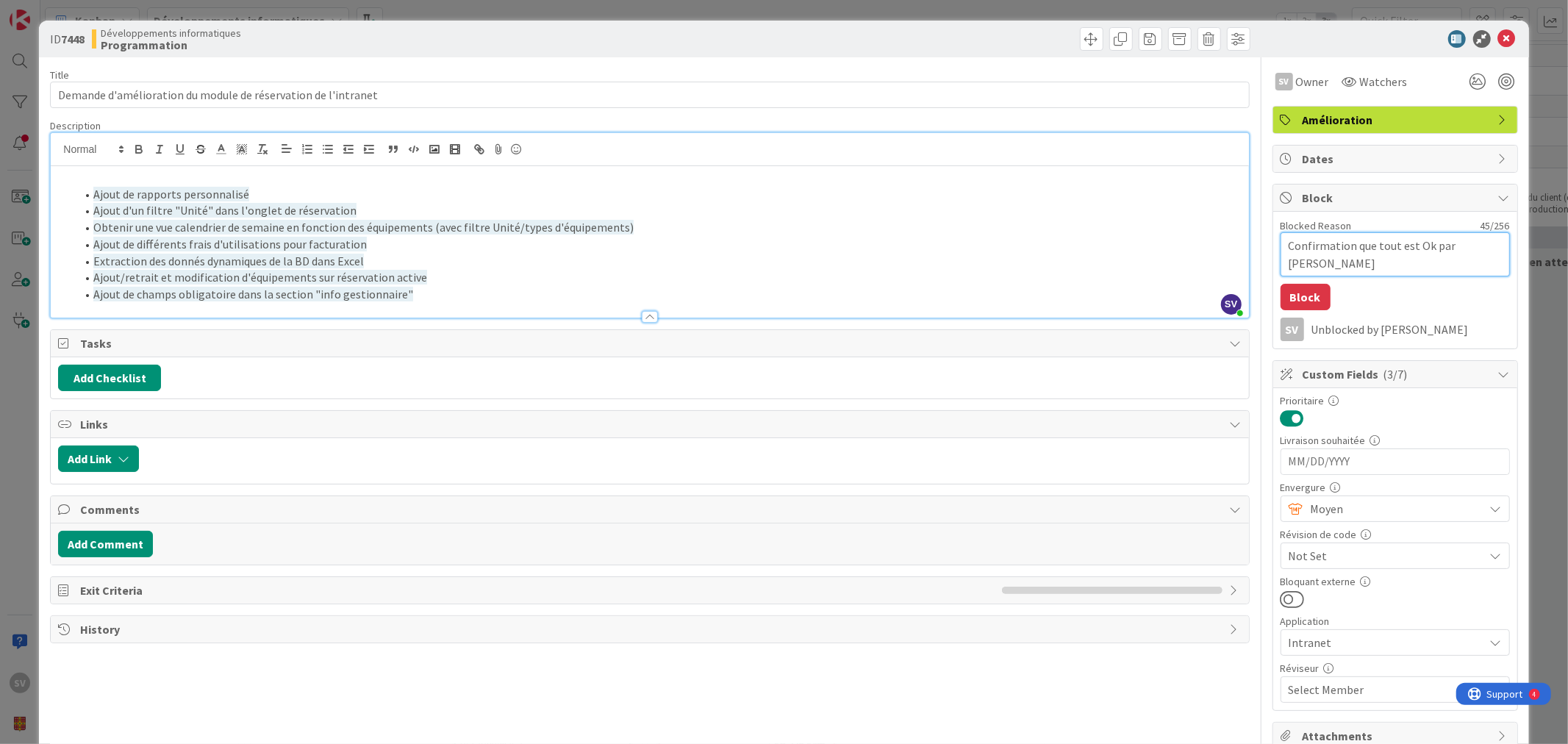
type textarea "x"
type textarea "Confirmation que tout est Ok par Sébastien Houde"
type textarea "x"
type textarea "Confirmation que tout est Ok par Sébastien Houde"
click at [1291, 301] on button "Block" at bounding box center [1306, 297] width 50 height 27
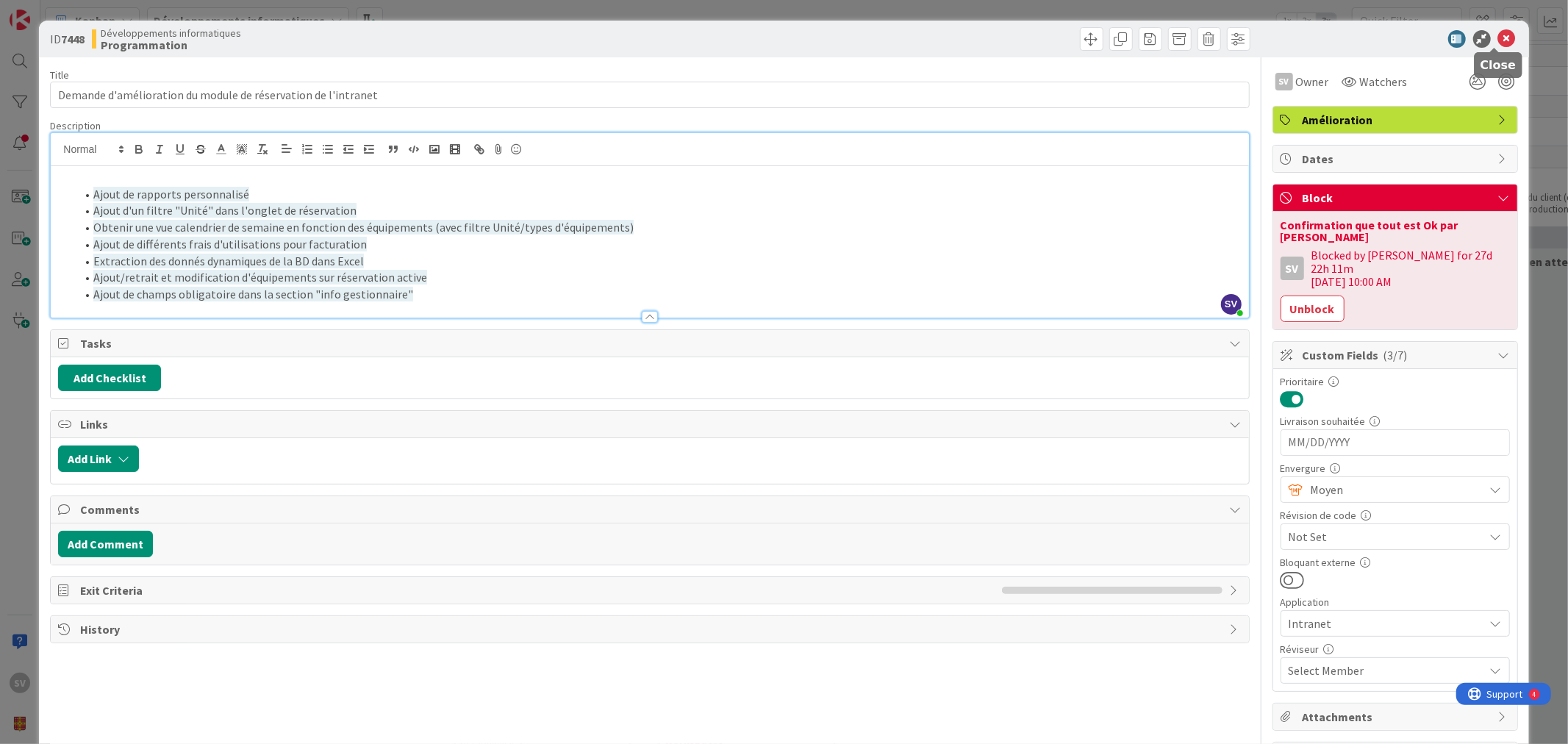
click at [1498, 41] on icon at bounding box center [1506, 39] width 18 height 18
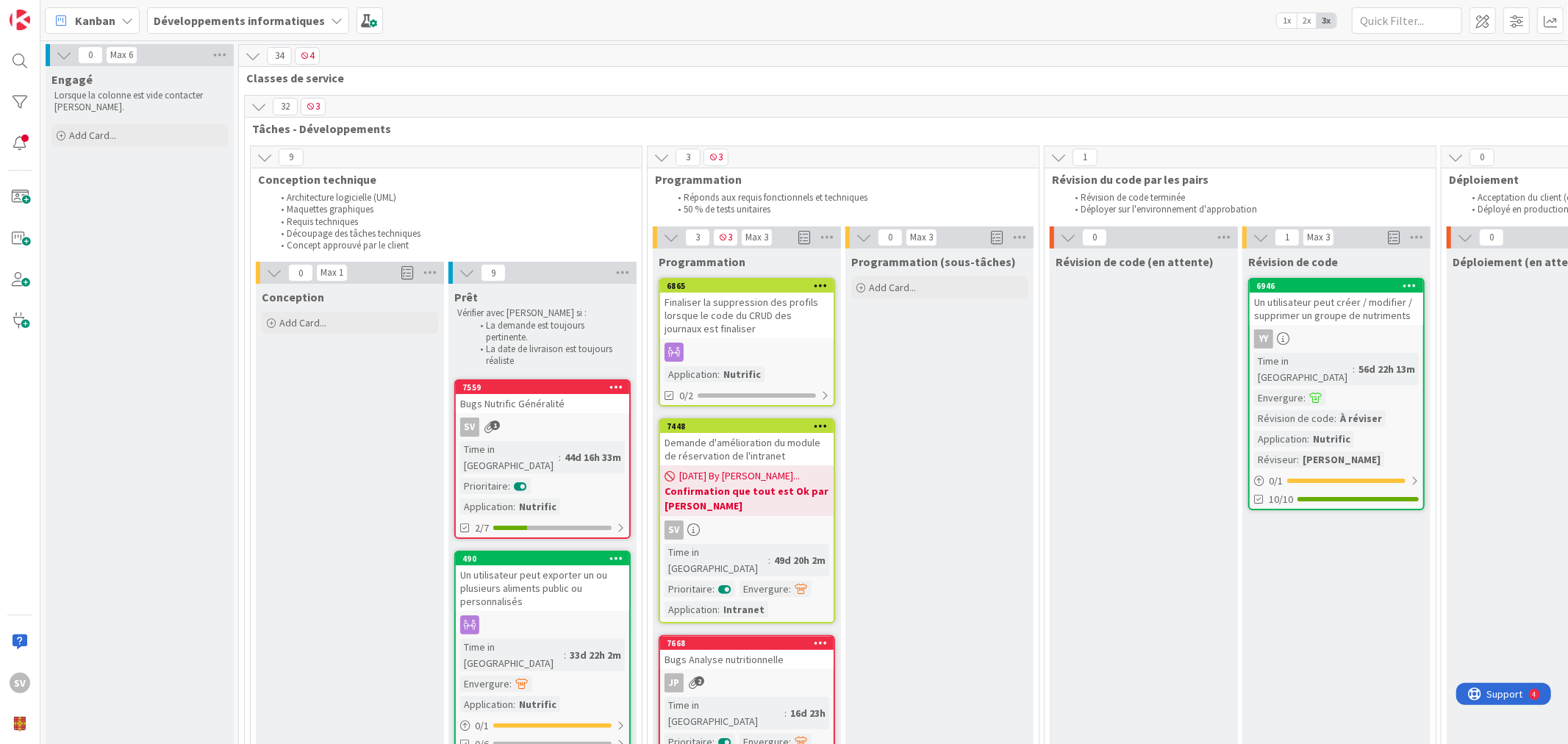
click at [754, 309] on div "Finaliser la suppression des profils lorsque le code du CRUD des journaux est f…" at bounding box center [747, 315] width 173 height 45
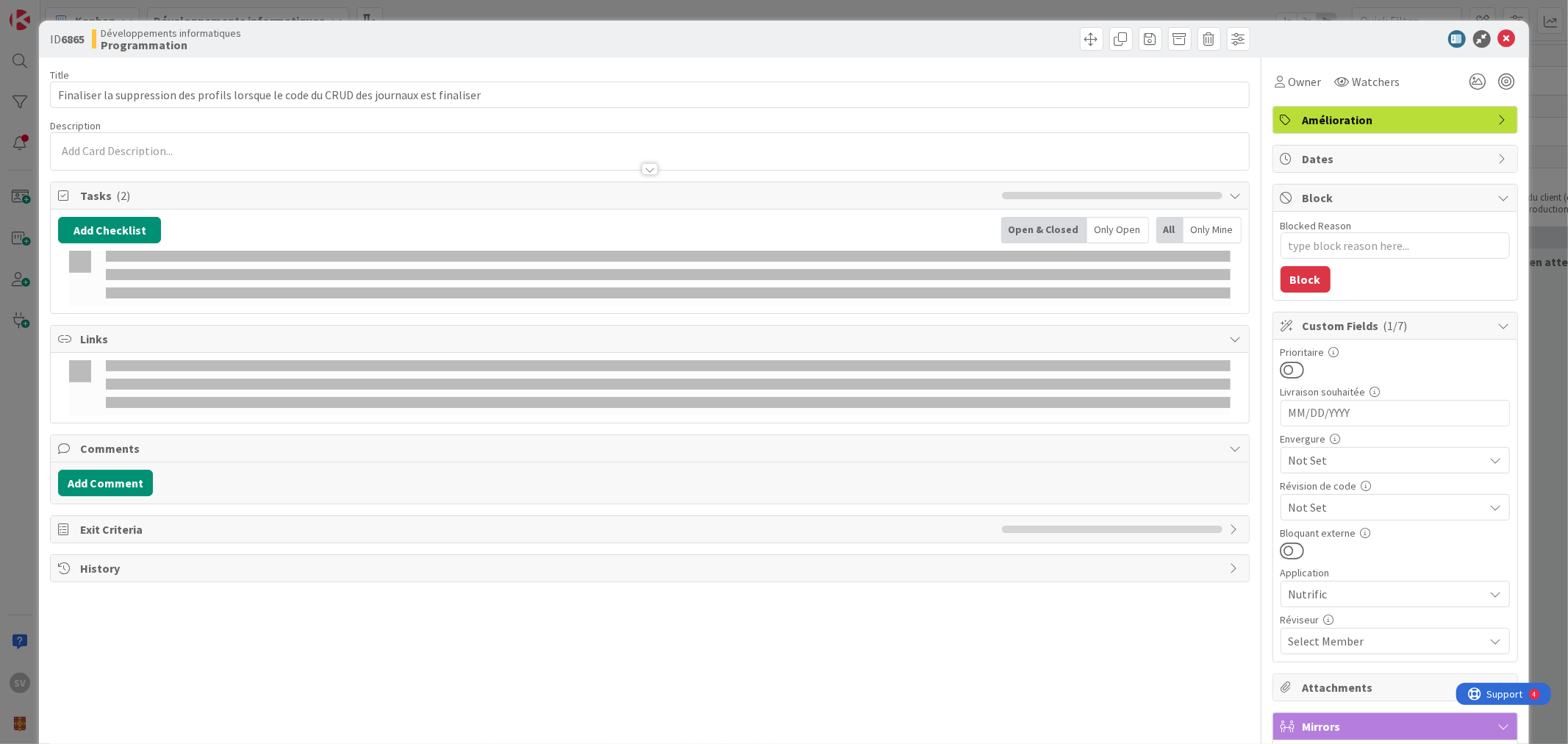
type textarea "x"
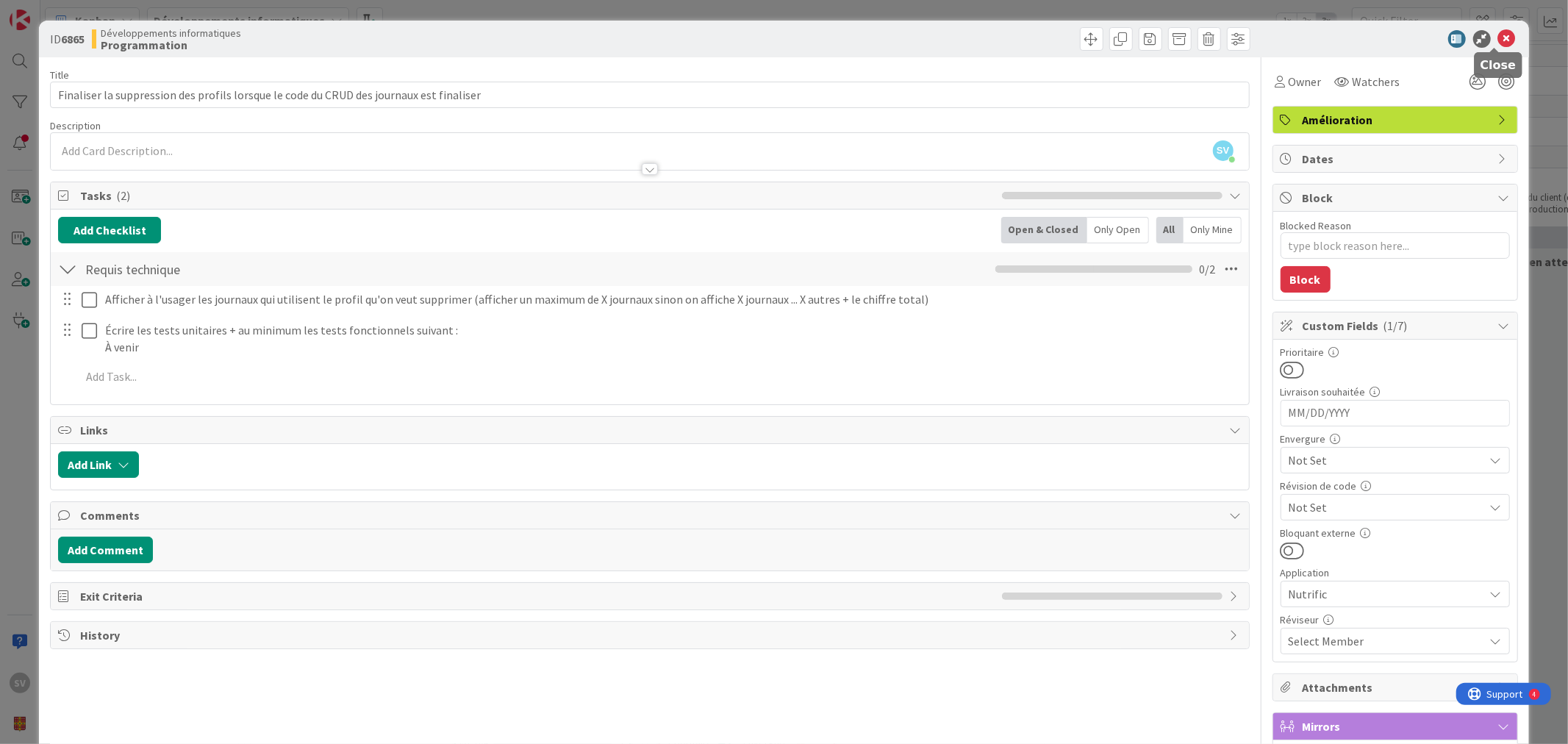
click at [1498, 44] on icon at bounding box center [1506, 39] width 18 height 18
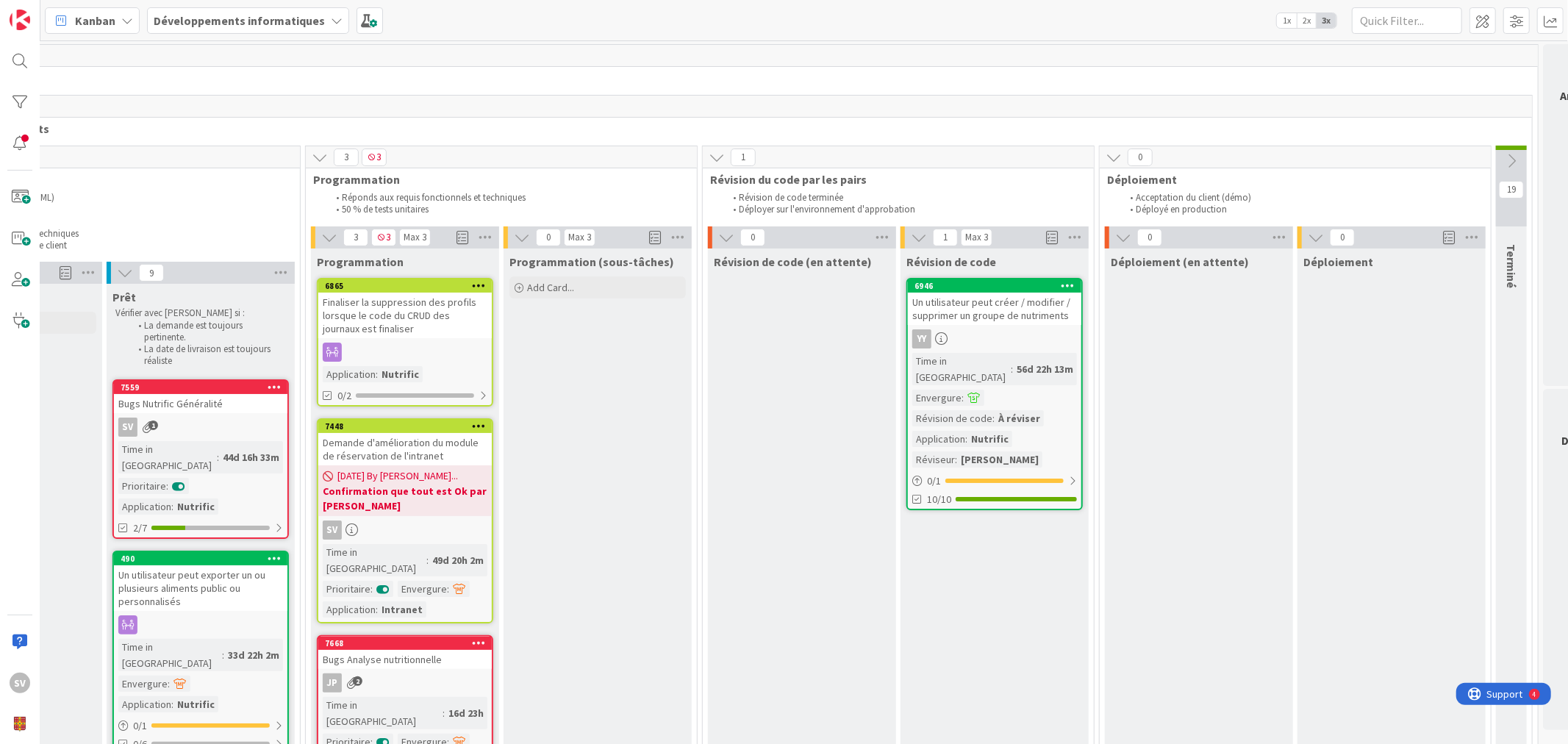
scroll to position [0, 407]
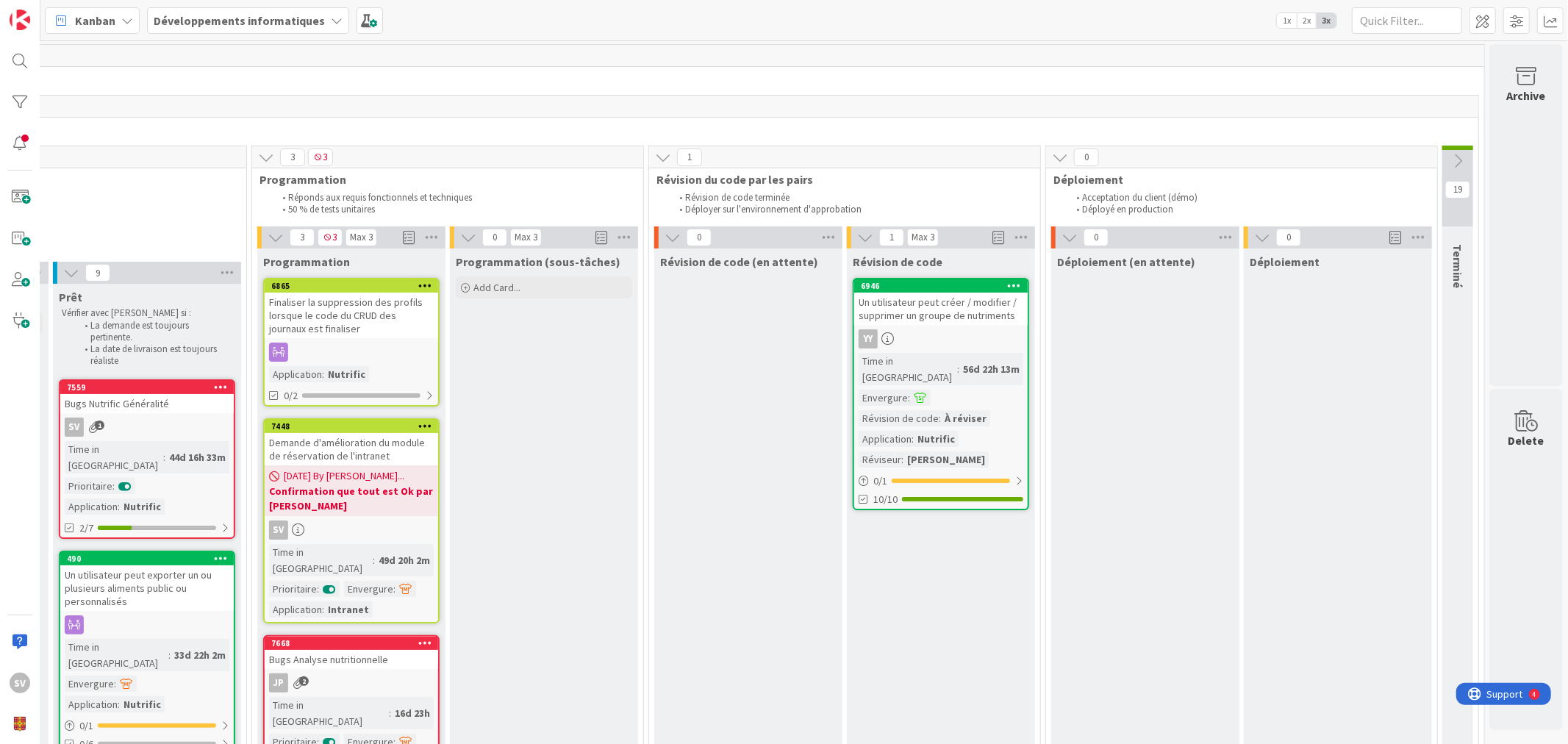
drag, startPoint x: 890, startPoint y: 733, endPoint x: 943, endPoint y: 645, distance: 102.7
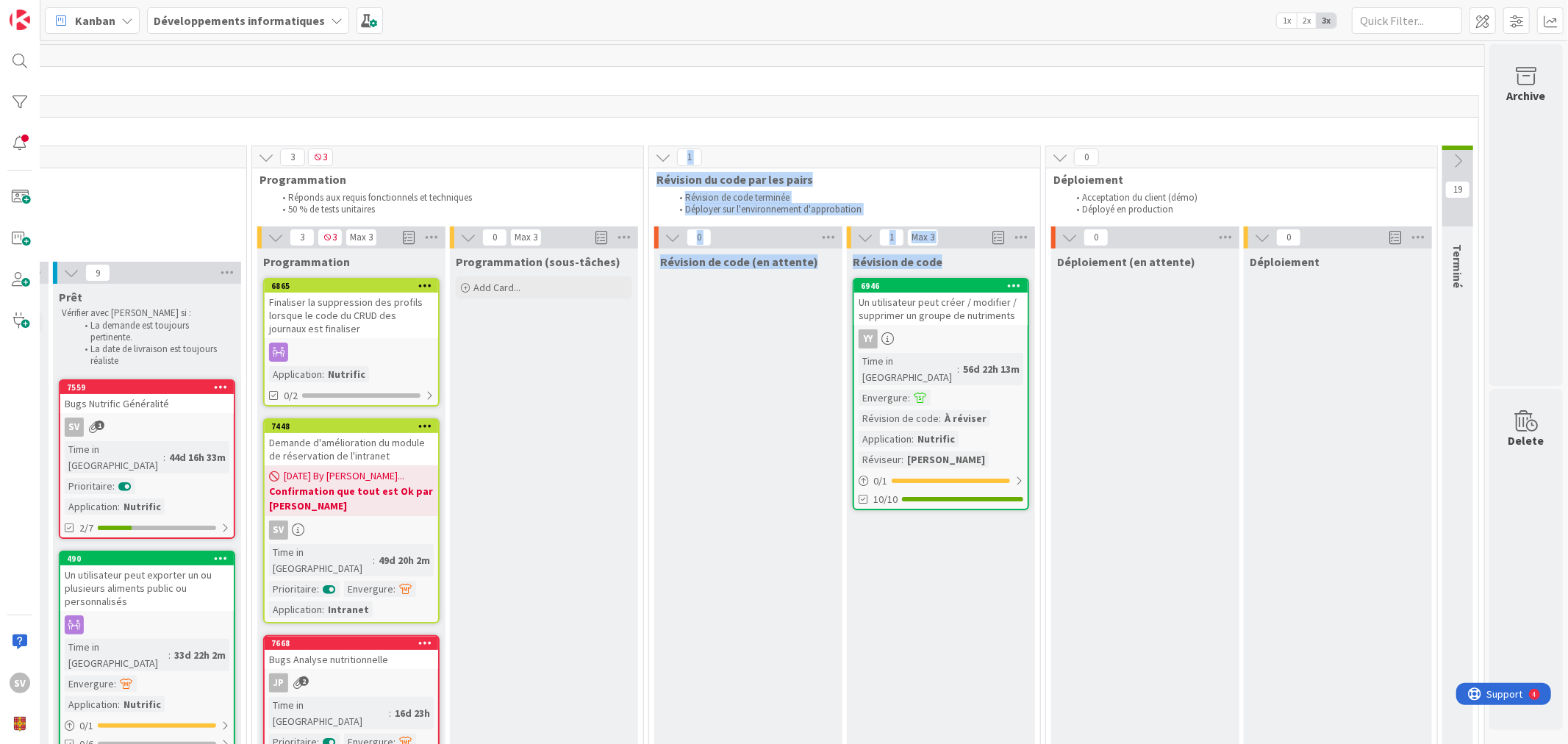
scroll to position [0, 69]
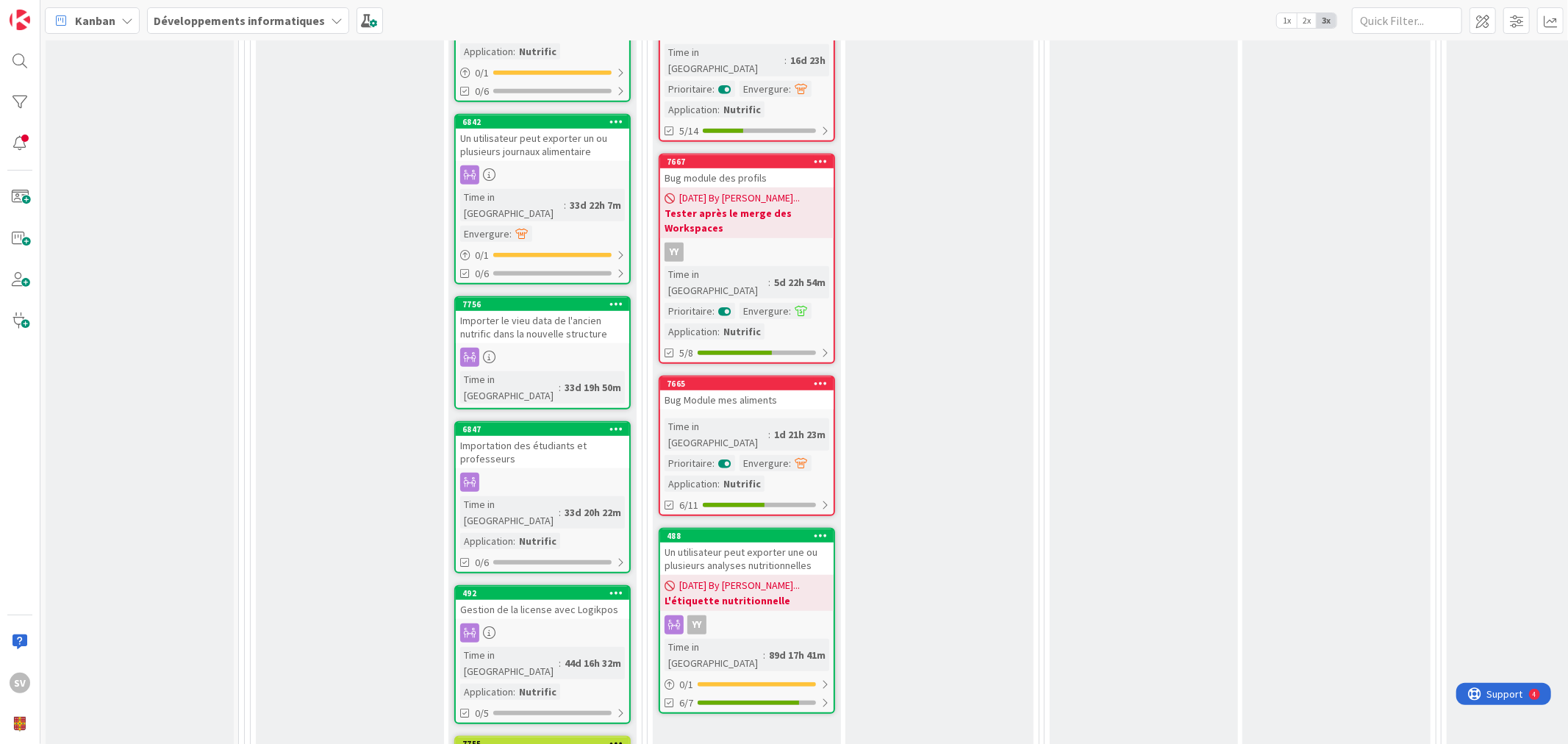
scroll to position [0, 0]
